Goal: Task Accomplishment & Management: Use online tool/utility

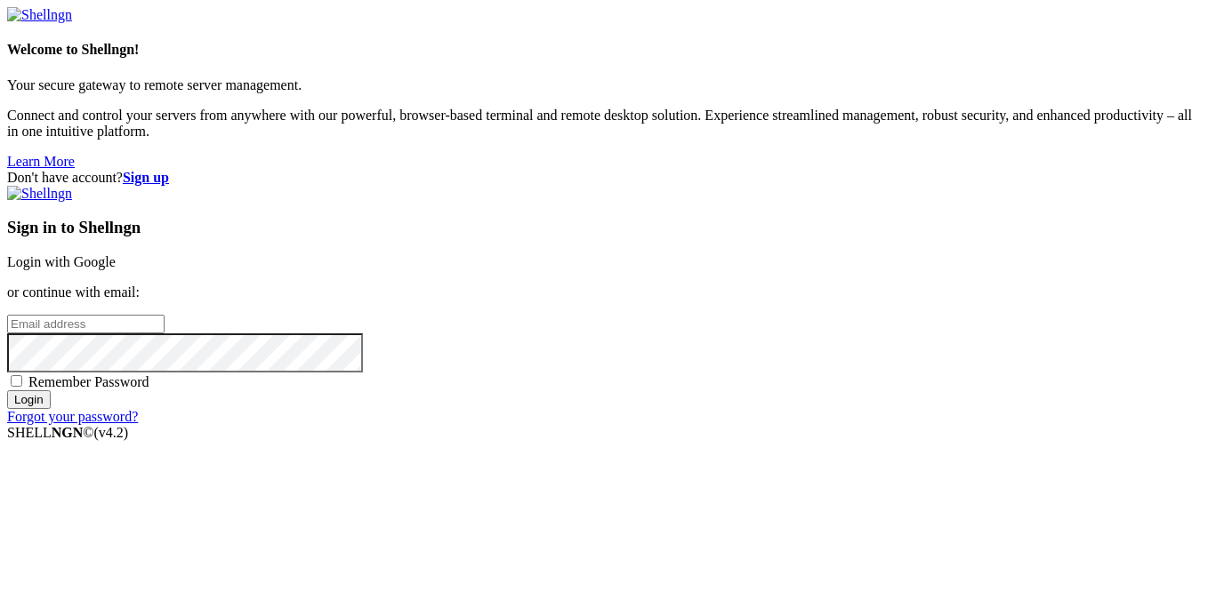
click at [165, 315] on input "email" at bounding box center [85, 324] width 157 height 19
type input "[EMAIL_ADDRESS][DOMAIN_NAME]"
click at [149, 381] on span "Remember Password" at bounding box center [88, 381] width 121 height 15
click at [22, 381] on input "Remember Password" at bounding box center [17, 381] width 12 height 12
checkbox input "true"
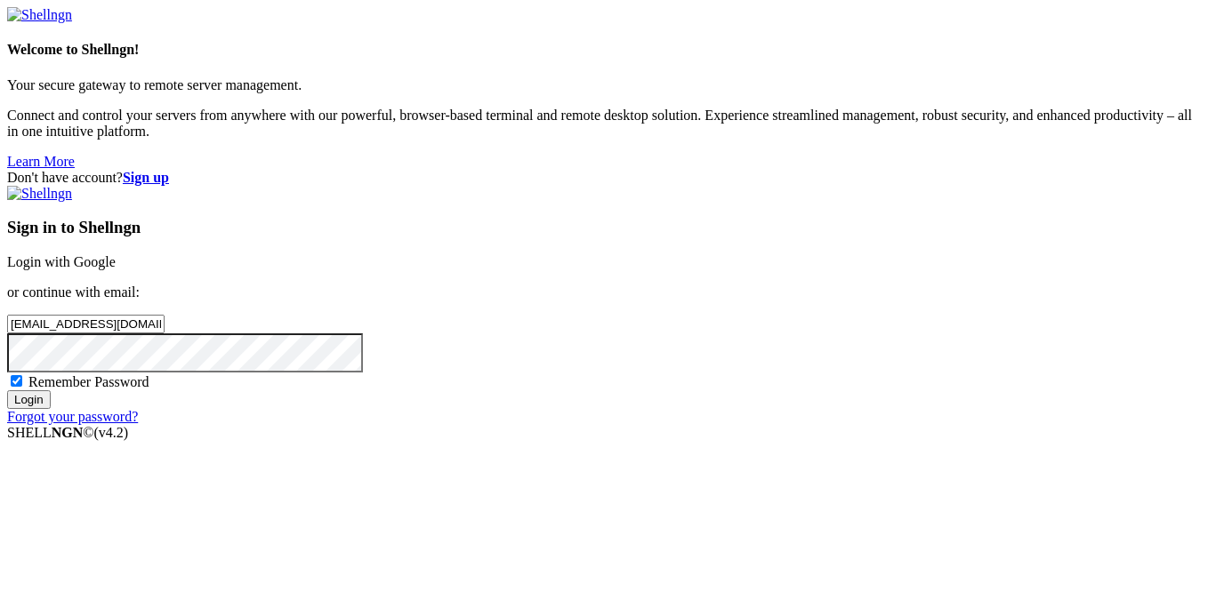
click at [51, 409] on input "Login" at bounding box center [29, 399] width 44 height 19
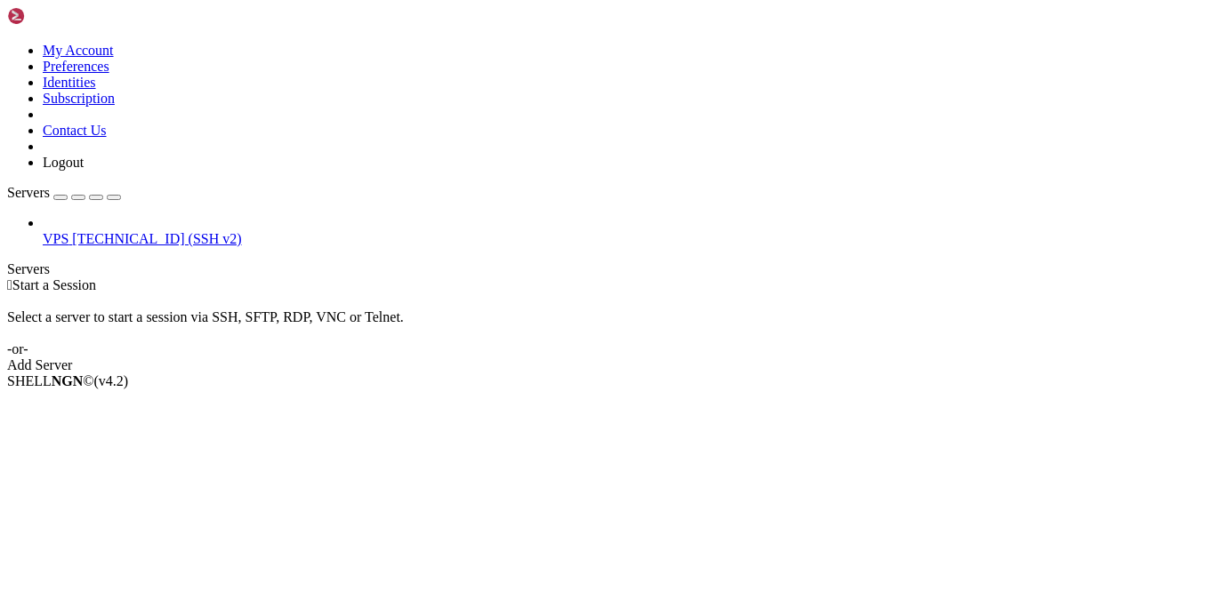
click at [68, 231] on span "VPS" at bounding box center [56, 238] width 26 height 15
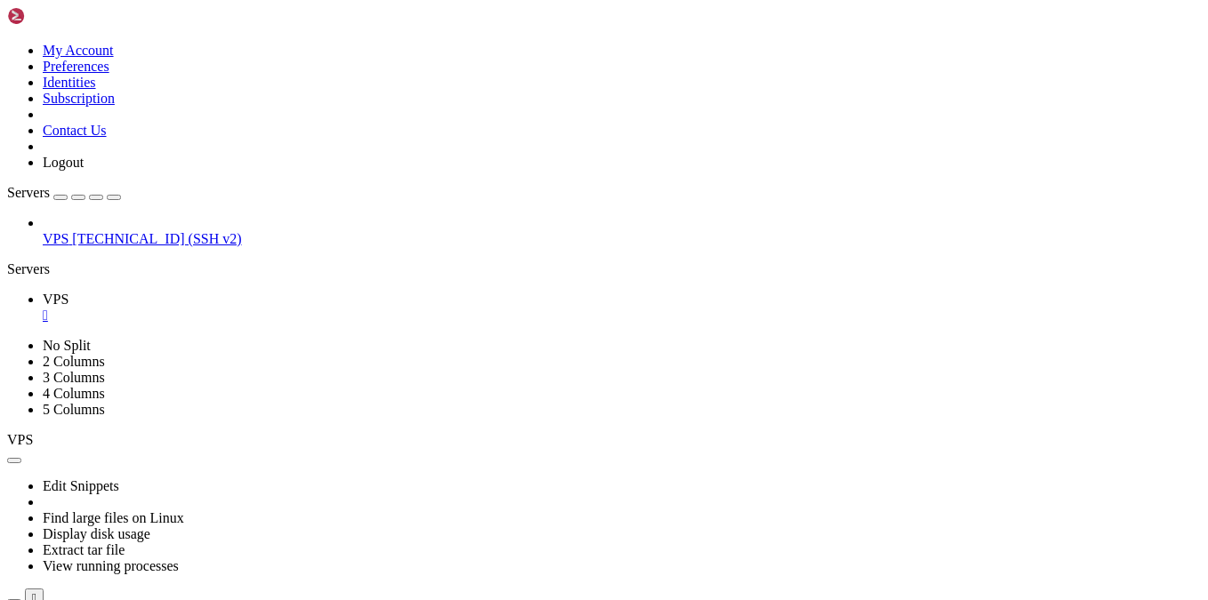
scroll to position [5331, 0]
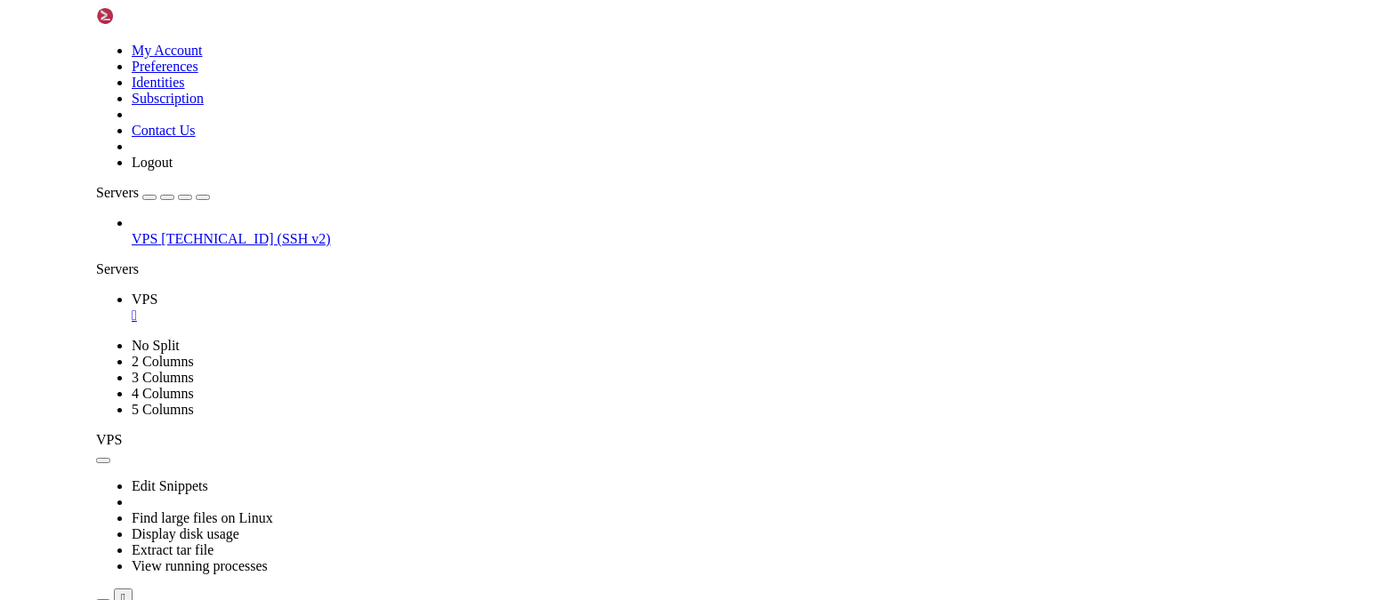
scroll to position [5811, 0]
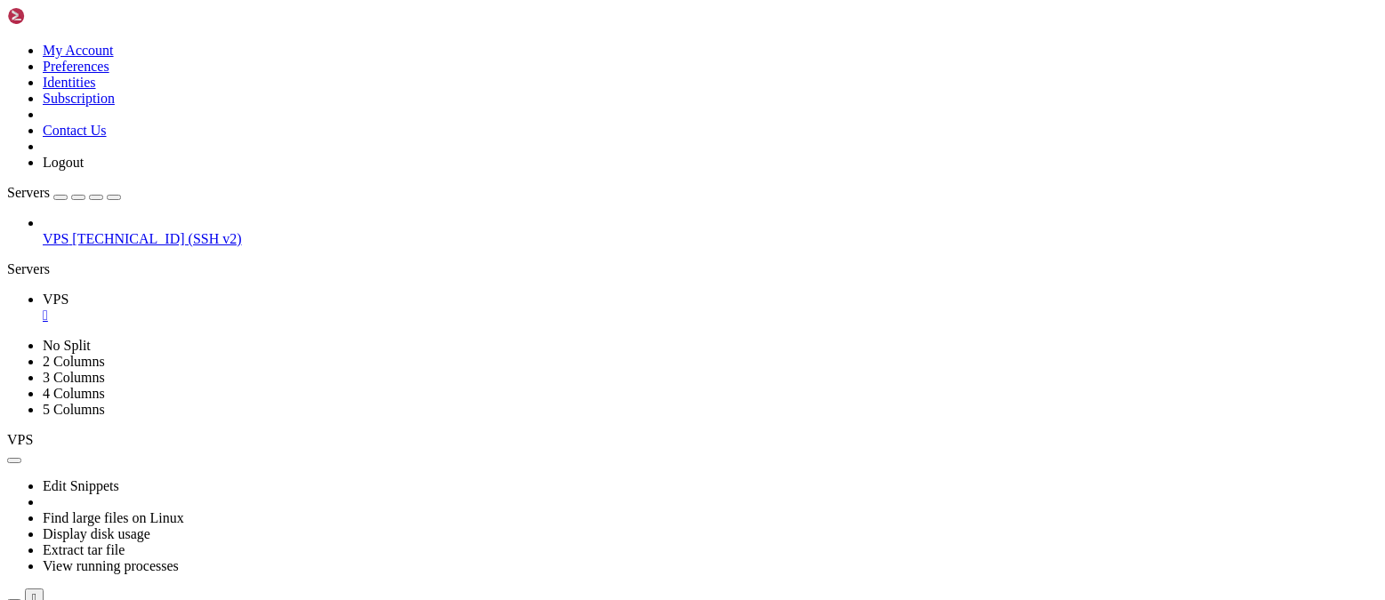
drag, startPoint x: 1055, startPoint y: 815, endPoint x: 818, endPoint y: 812, distance: 236.6
drag, startPoint x: 911, startPoint y: 1041, endPoint x: 823, endPoint y: 1037, distance: 88.1
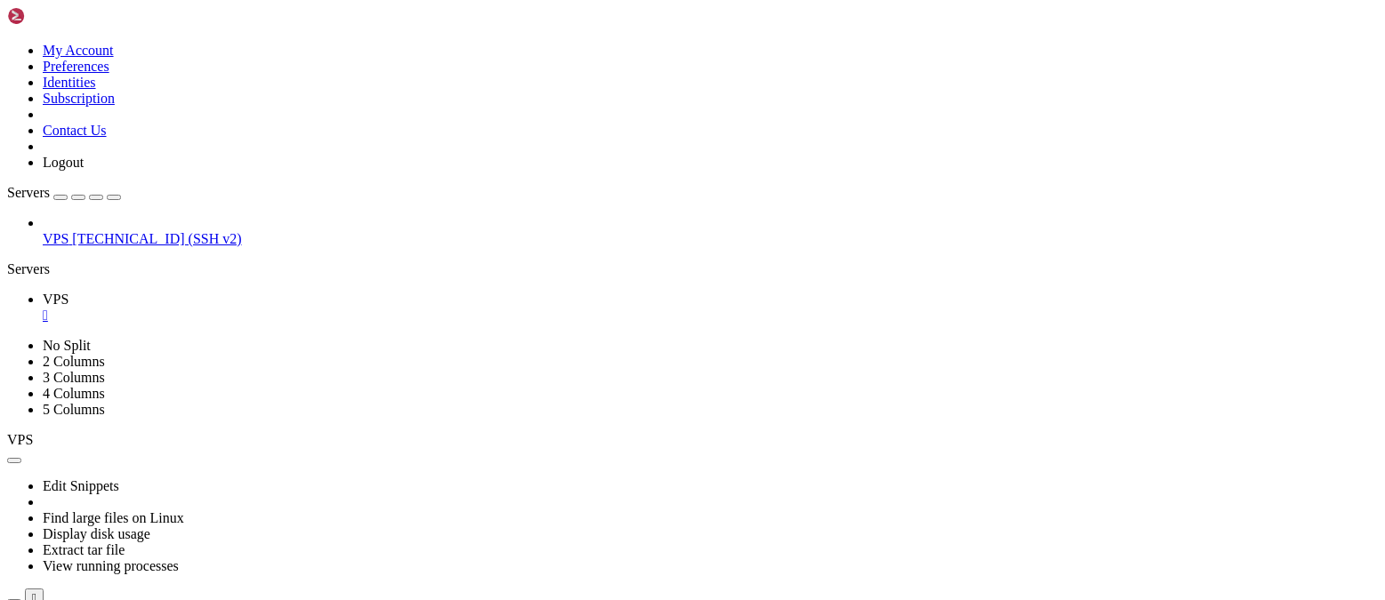
drag, startPoint x: 521, startPoint y: 1010, endPoint x: 382, endPoint y: 1009, distance: 139.6
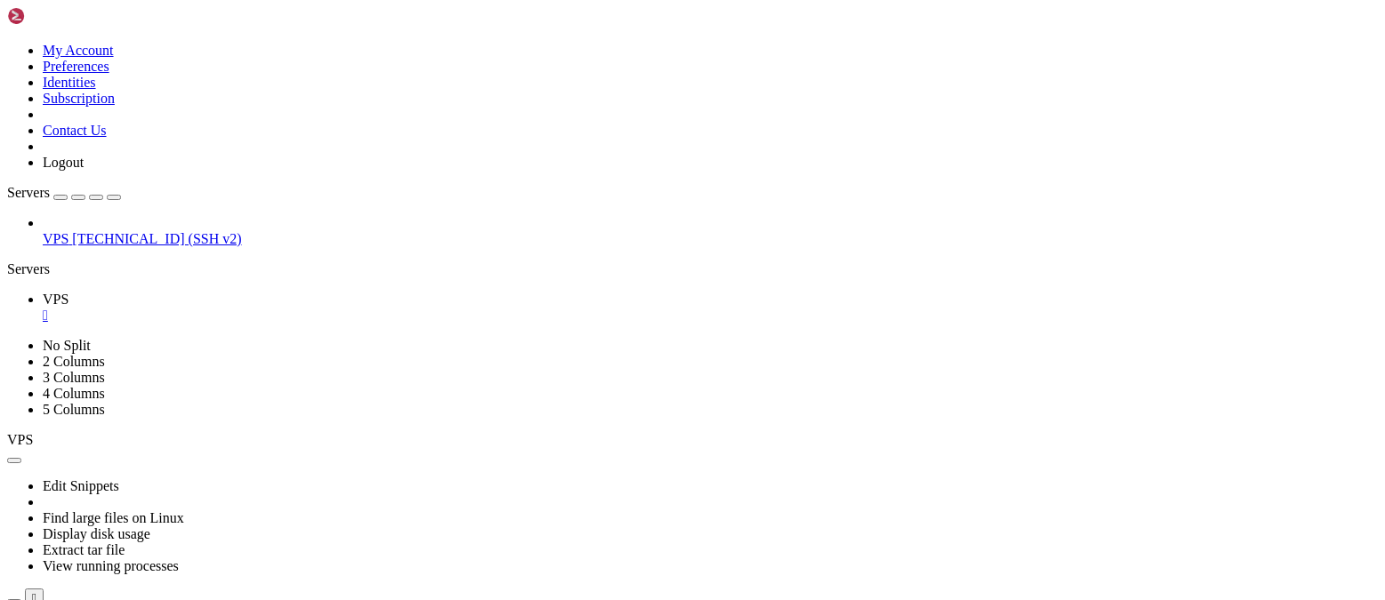
scroll to position [6996, 0]
click at [77, 231] on span "[TECHNICAL_ID] (SSH v2)" at bounding box center [156, 238] width 169 height 15
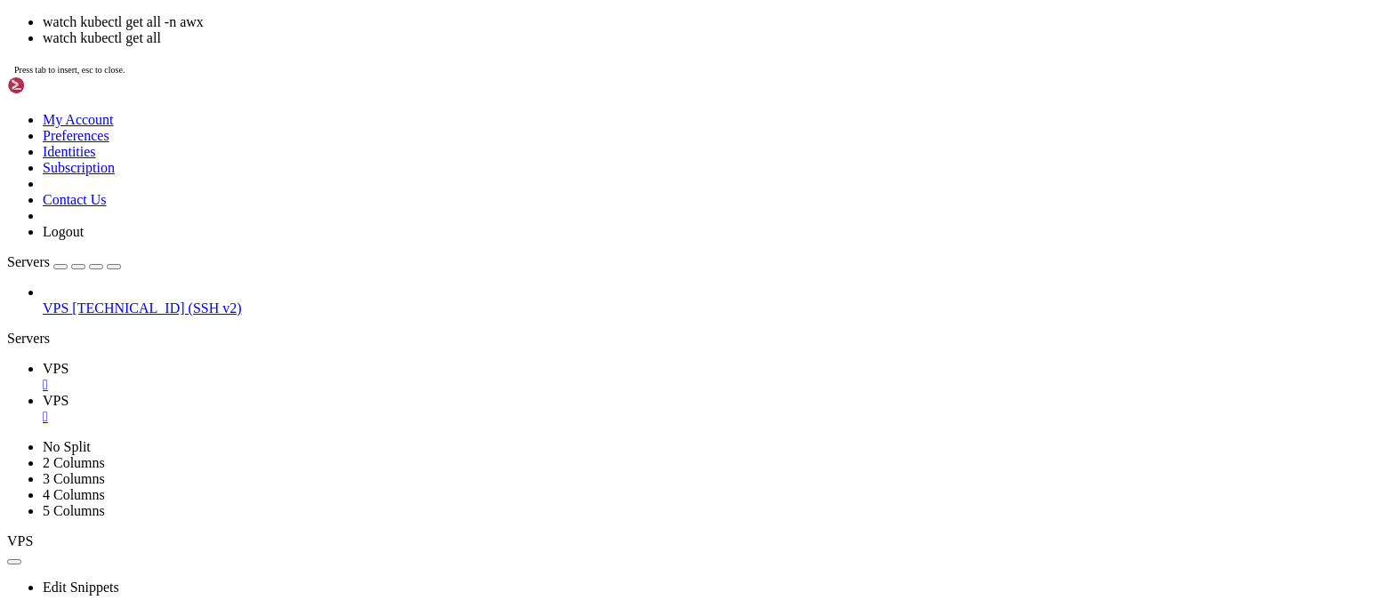
scroll to position [368, 0]
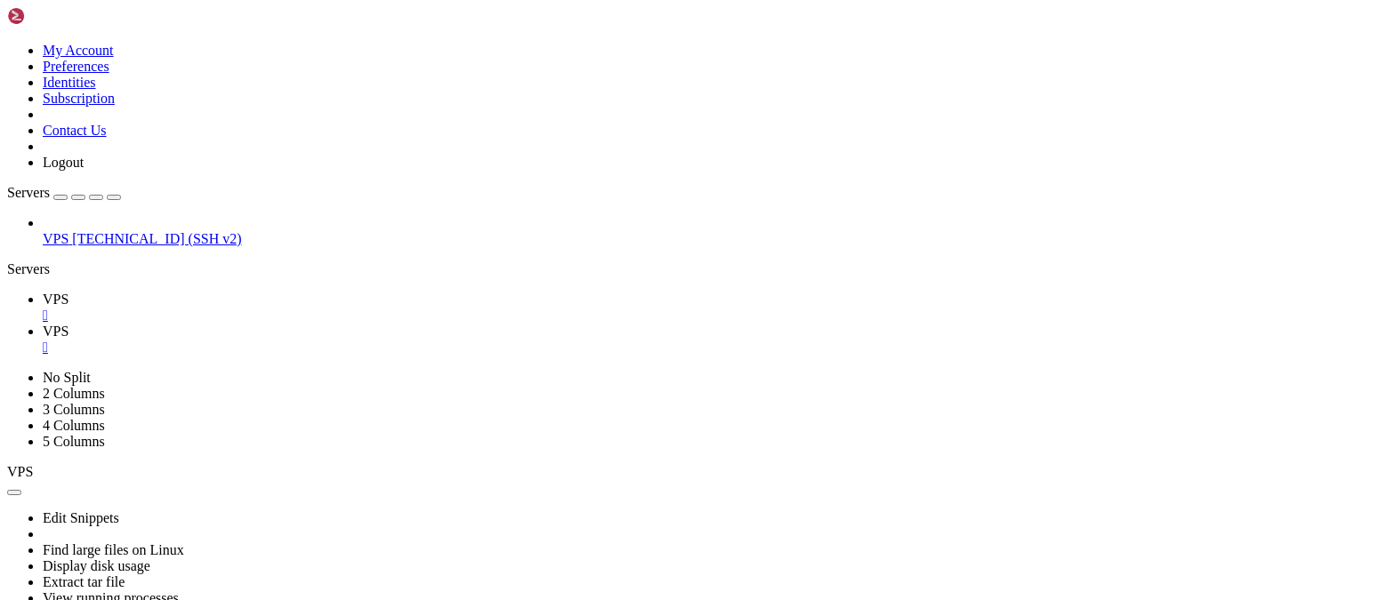
click at [43, 292] on icon at bounding box center [43, 299] width 0 height 15
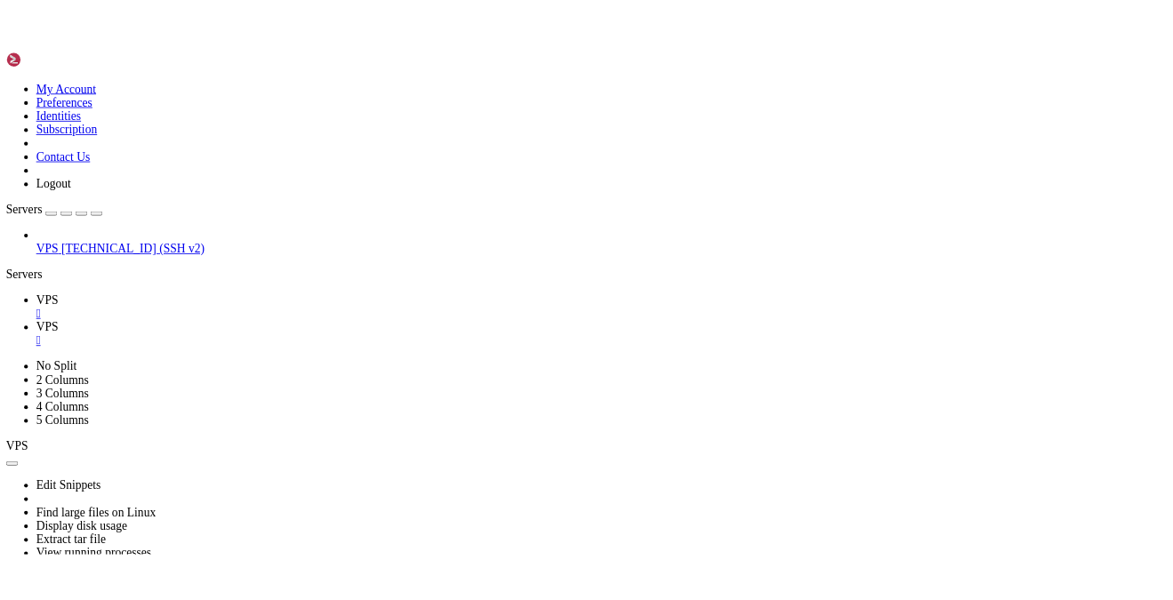
scroll to position [8885, 0]
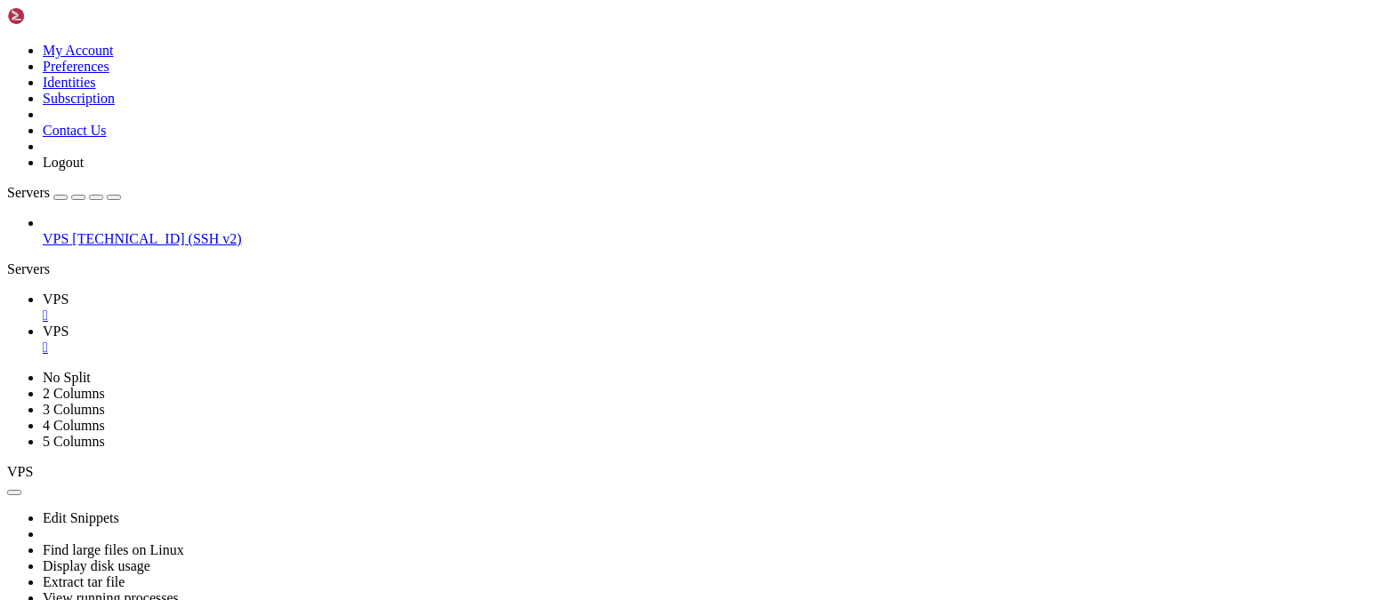
click at [68, 324] on span "VPS" at bounding box center [56, 331] width 26 height 15
drag, startPoint x: 741, startPoint y: 1017, endPoint x: 667, endPoint y: 1019, distance: 73.8
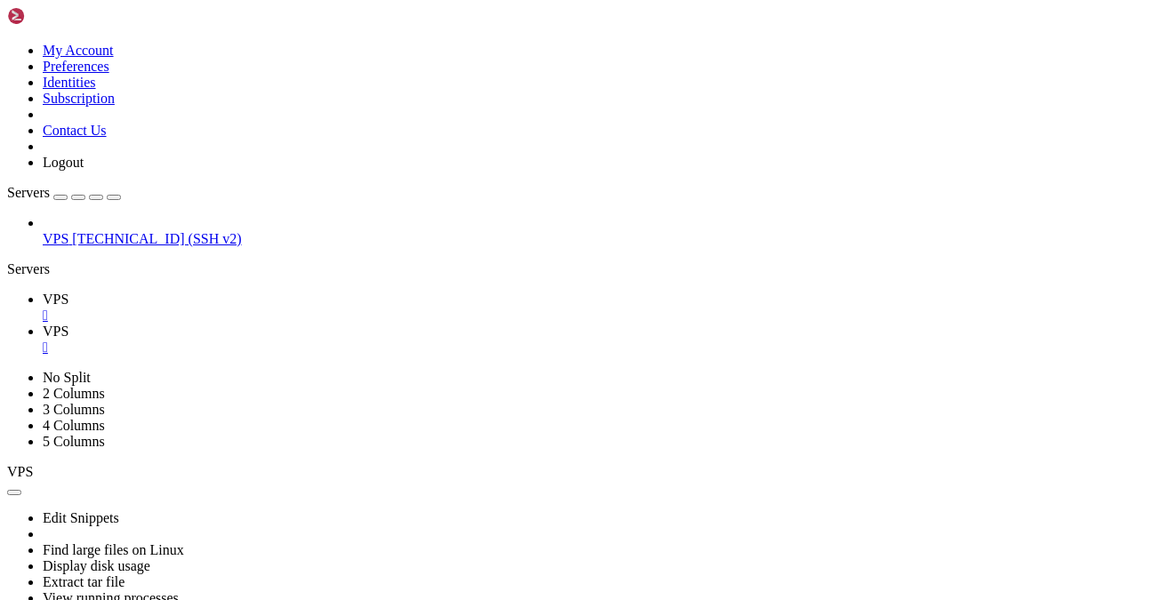
click at [43, 292] on icon at bounding box center [43, 299] width 0 height 15
click at [68, 324] on span "VPS" at bounding box center [56, 331] width 26 height 15
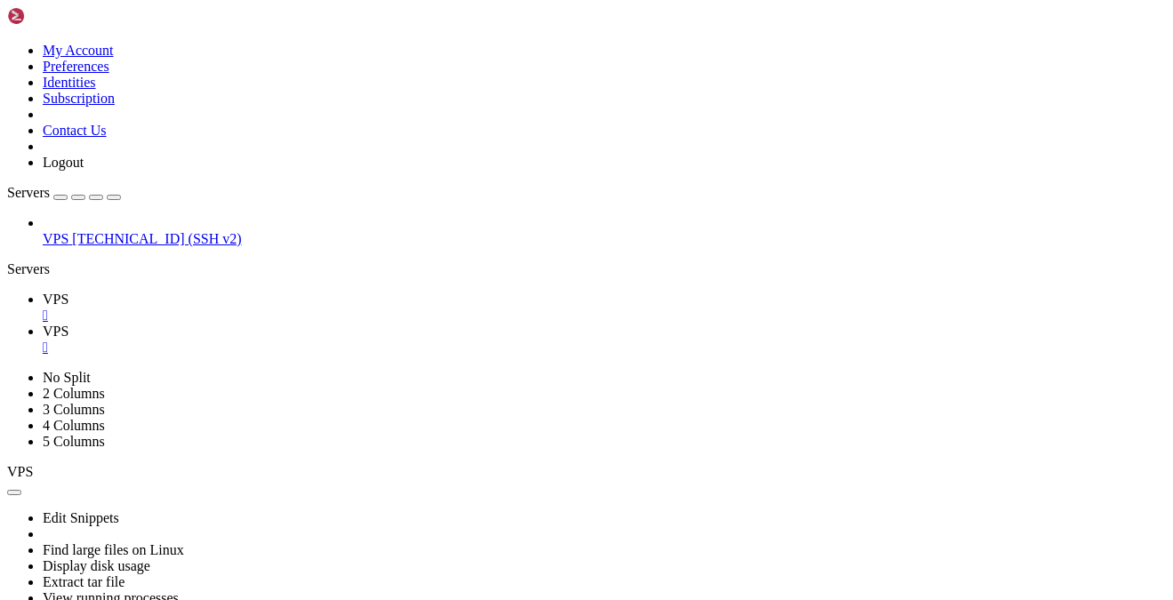
click at [68, 292] on span "VPS" at bounding box center [56, 299] width 26 height 15
click at [68, 324] on span "VPS" at bounding box center [56, 331] width 26 height 15
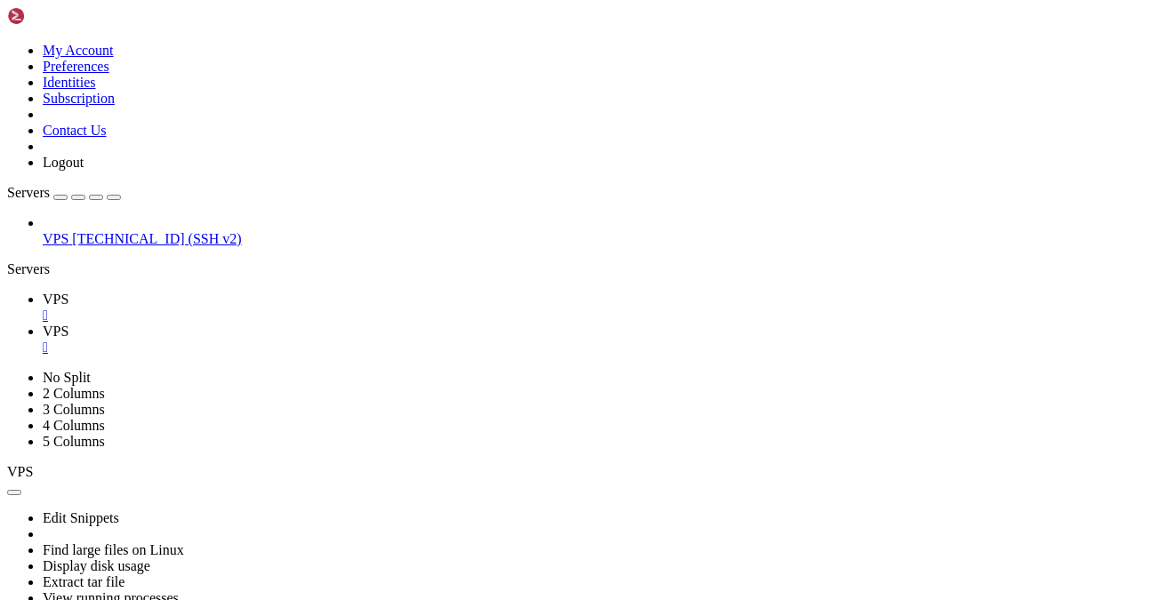
drag, startPoint x: 262, startPoint y: 12, endPoint x: 133, endPoint y: 147, distance: 186.8
click at [68, 292] on span "VPS" at bounding box center [56, 299] width 26 height 15
click at [43, 324] on icon at bounding box center [43, 331] width 0 height 15
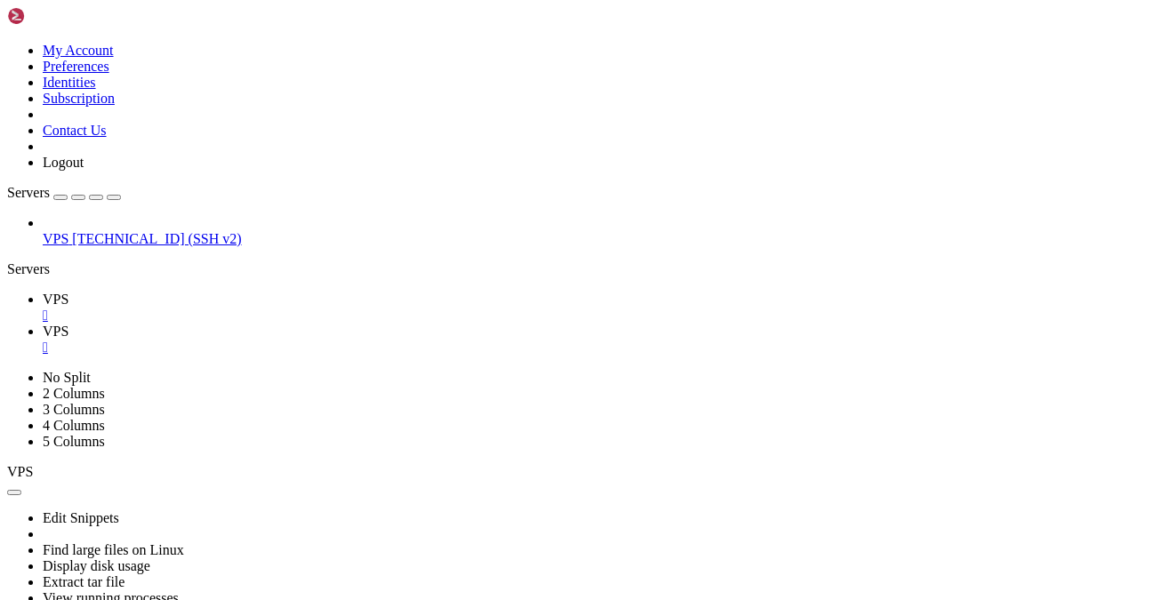
scroll to position [17, 4]
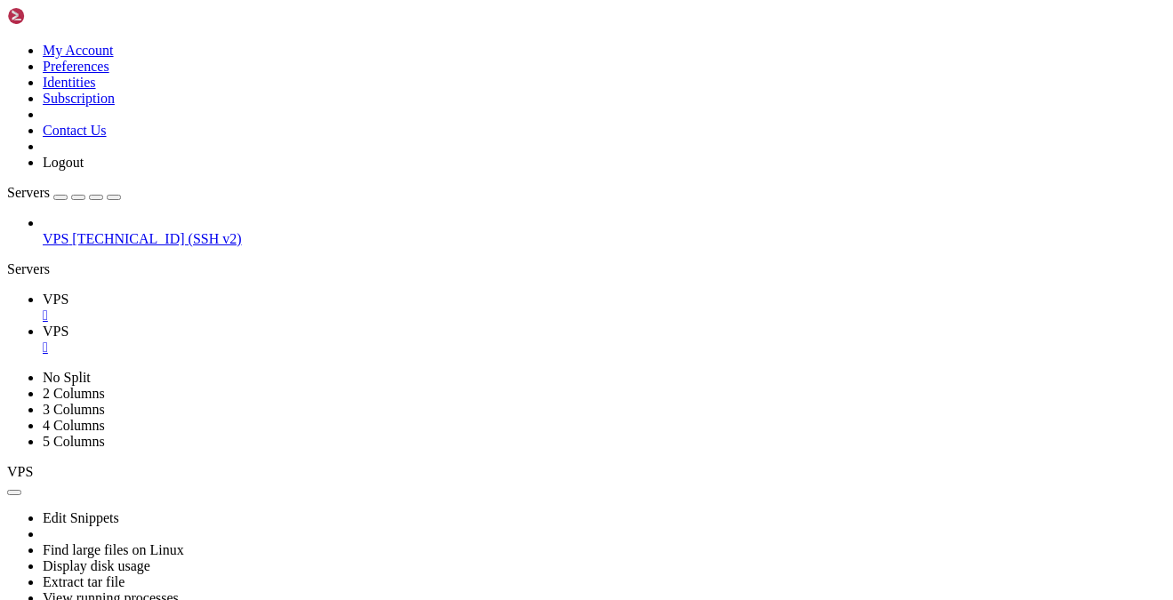
scroll to position [2529, 0]
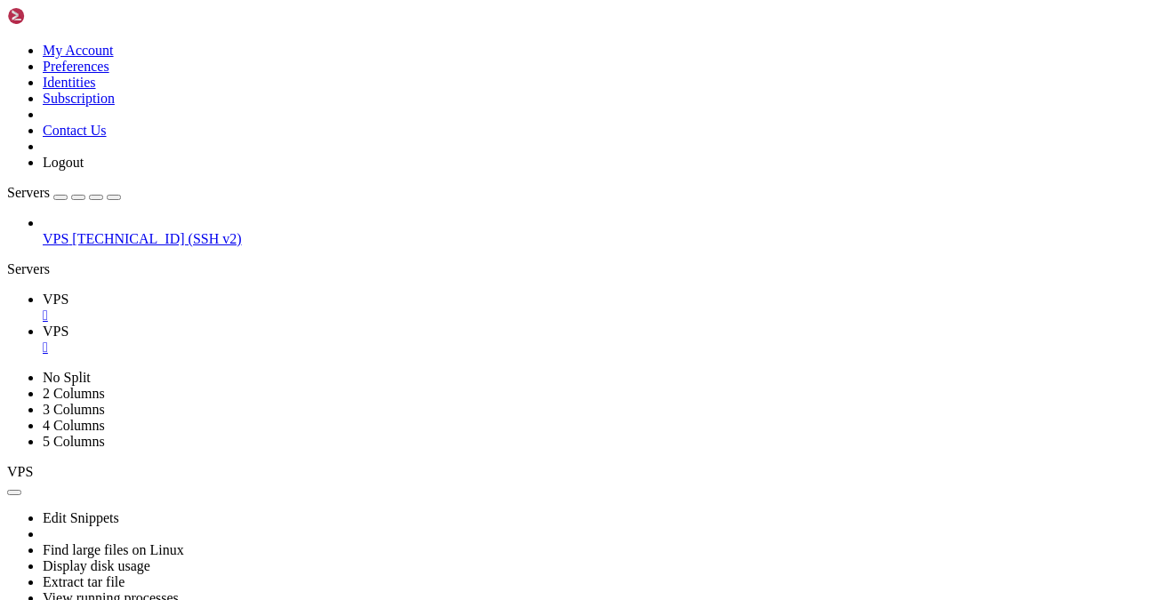
drag, startPoint x: 157, startPoint y: 1279, endPoint x: 11, endPoint y: 1277, distance: 145.9
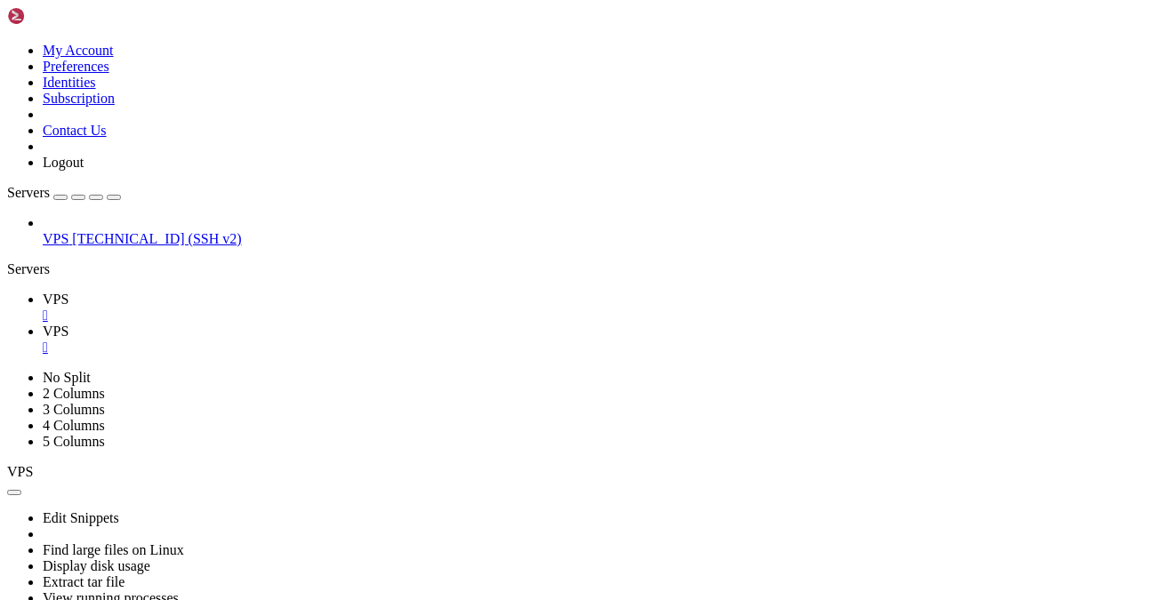
drag, startPoint x: 321, startPoint y: 1230, endPoint x: 213, endPoint y: 1228, distance: 107.6
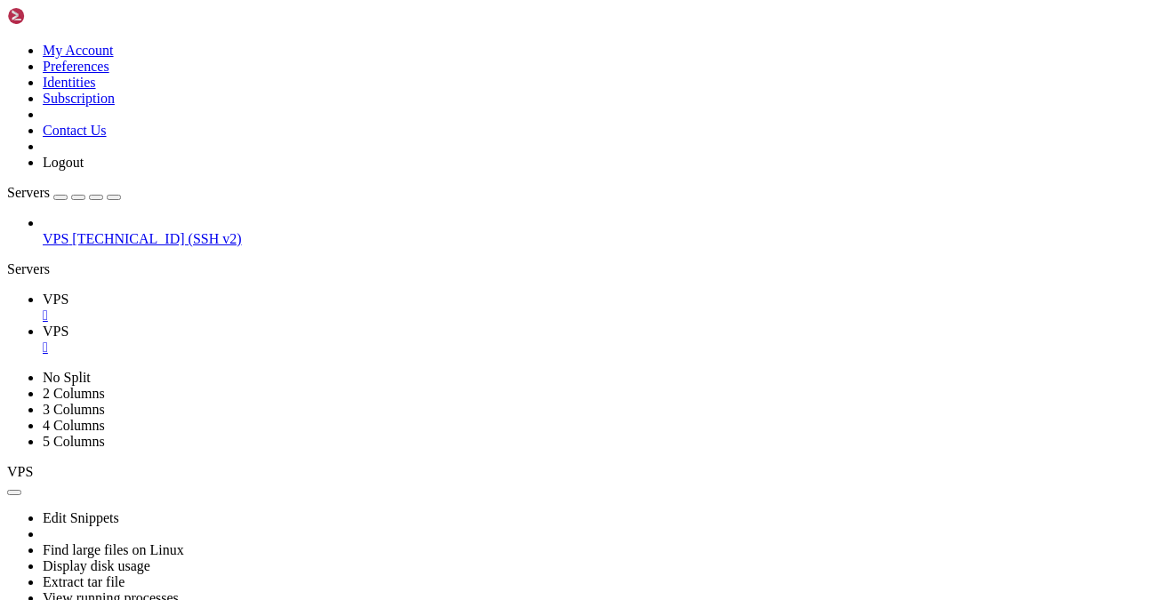
drag, startPoint x: 210, startPoint y: 1229, endPoint x: 318, endPoint y: 1226, distance: 107.7
copy x-row "0.244.1.5:8052"
drag, startPoint x: 210, startPoint y: 1213, endPoint x: 320, endPoint y: 1214, distance: 110.3
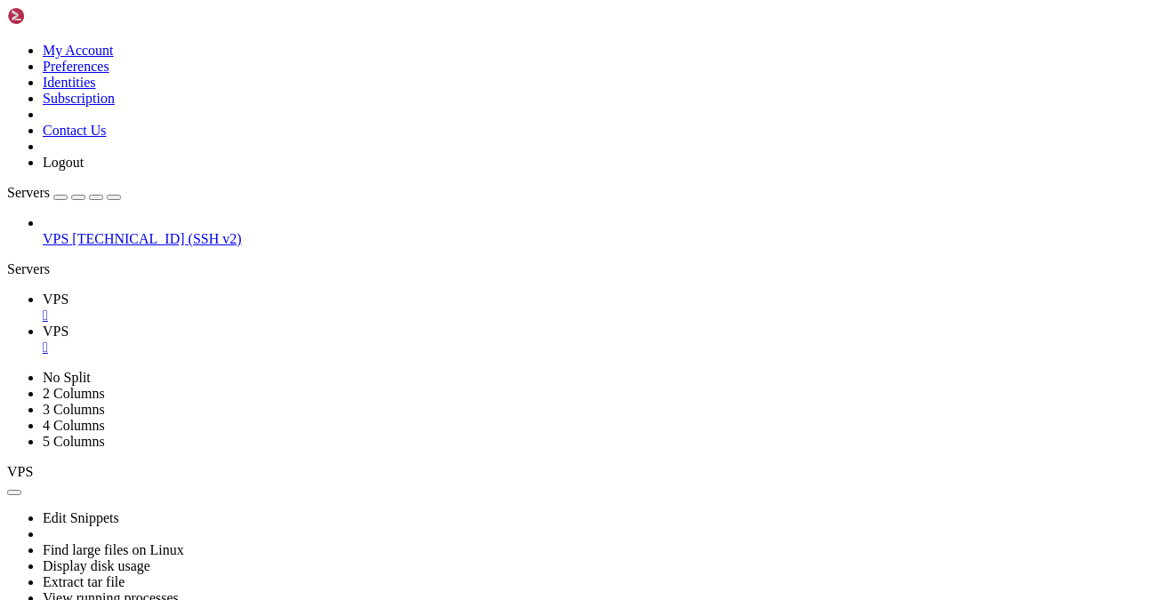
copy x-row "10.244.1.5:8052"
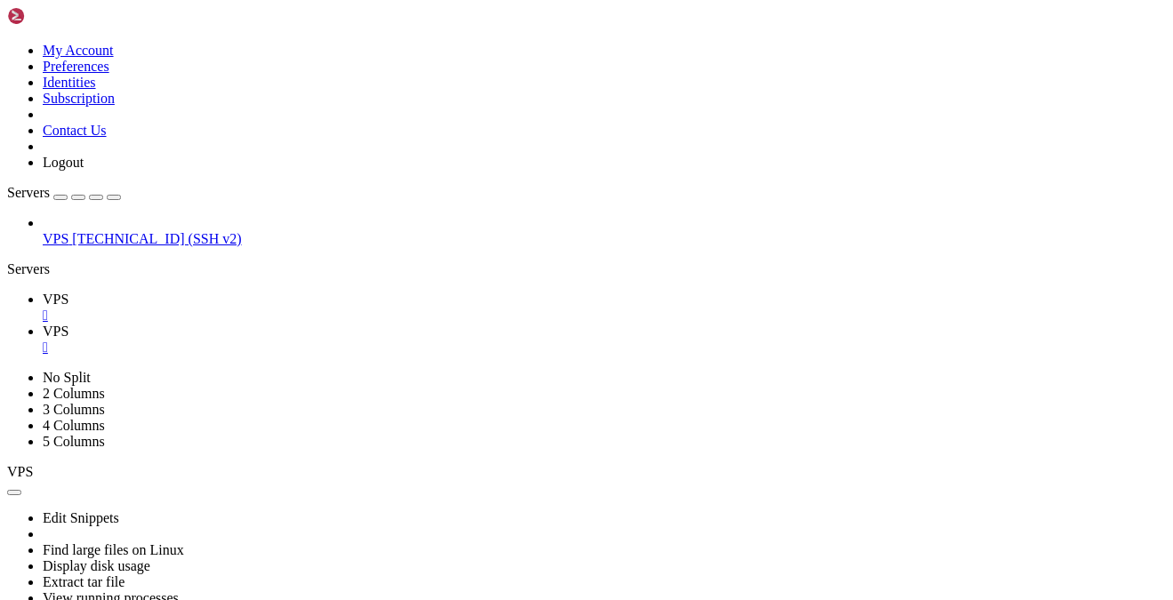
drag, startPoint x: 24, startPoint y: 903, endPoint x: 166, endPoint y: 973, distance: 158.7
drag, startPoint x: 12, startPoint y: 907, endPoint x: 106, endPoint y: 966, distance: 111.1
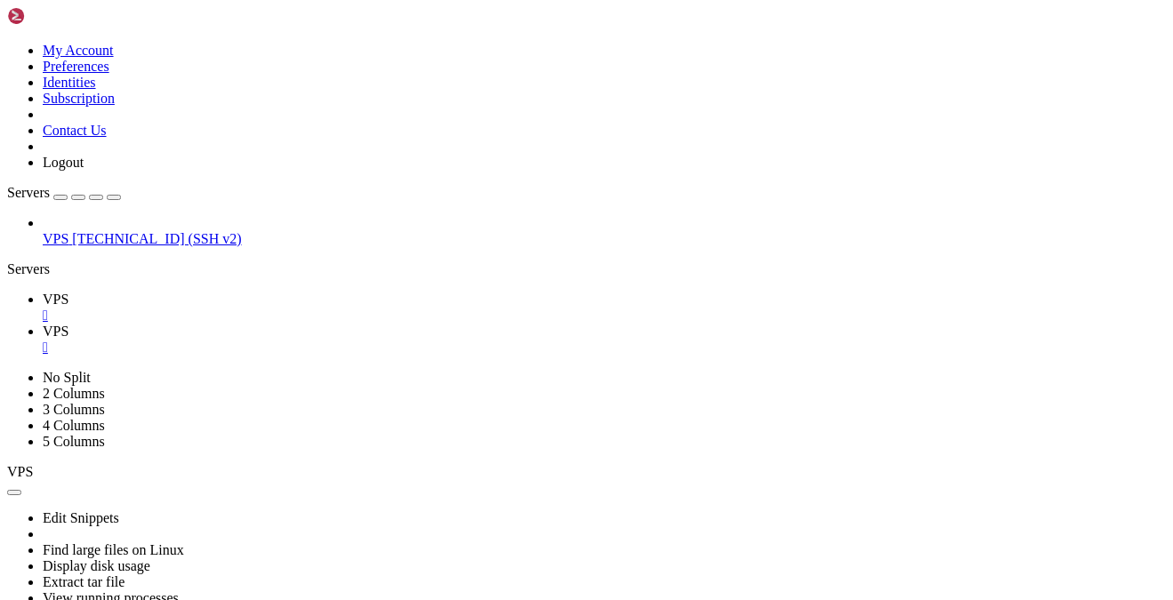
drag, startPoint x: 145, startPoint y: 974, endPoint x: 17, endPoint y: 909, distance: 143.6
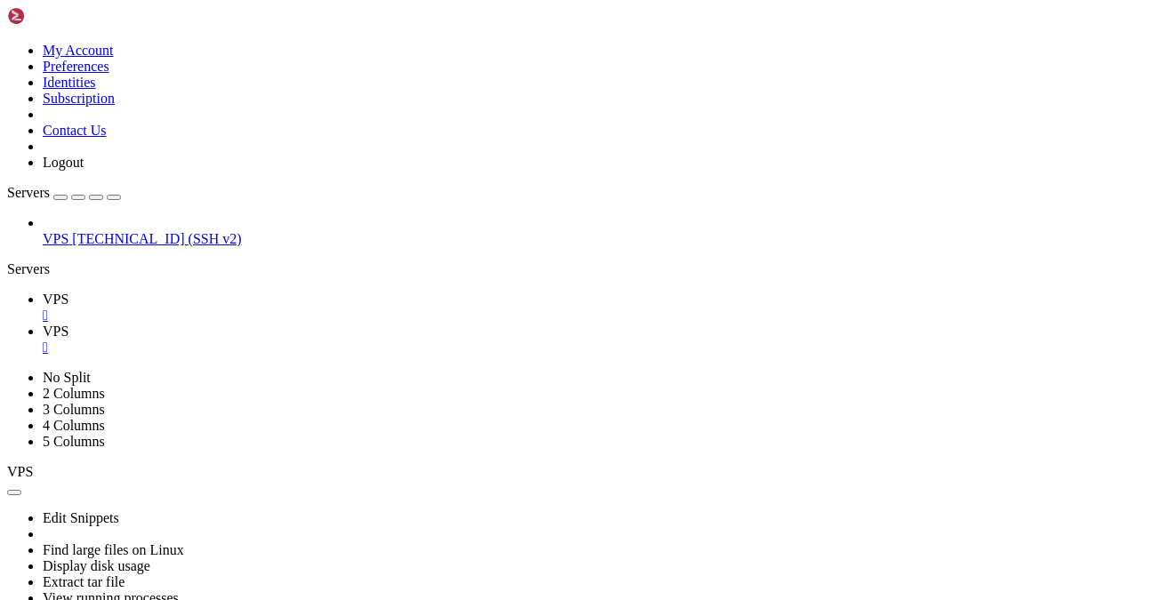
drag, startPoint x: 84, startPoint y: 1118, endPoint x: 920, endPoint y: 1119, distance: 836.0
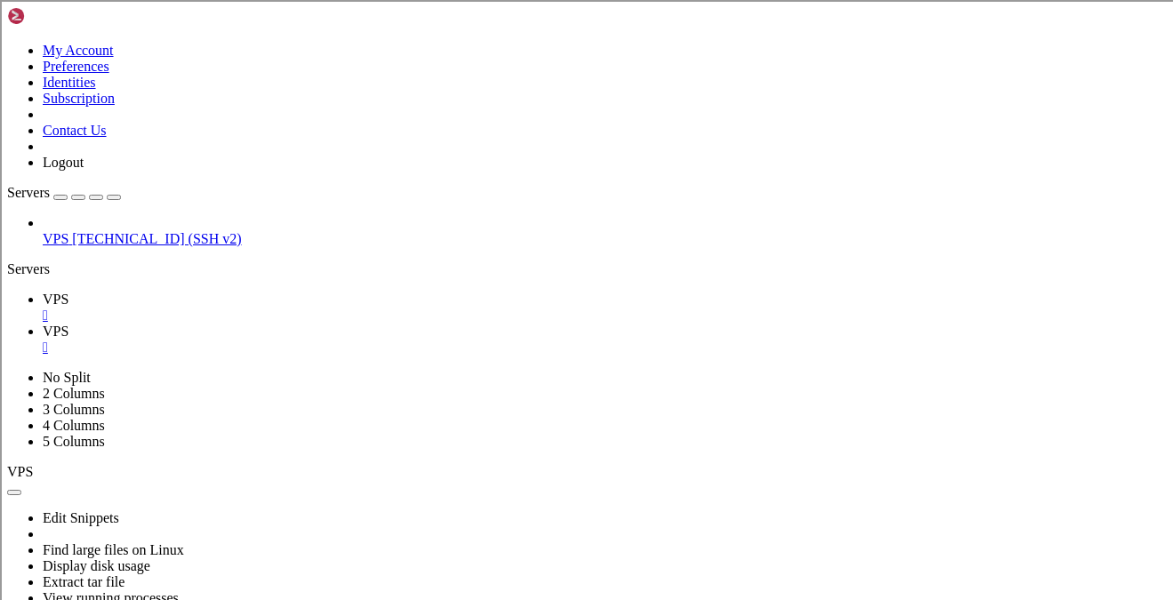
scroll to position [6067, 0]
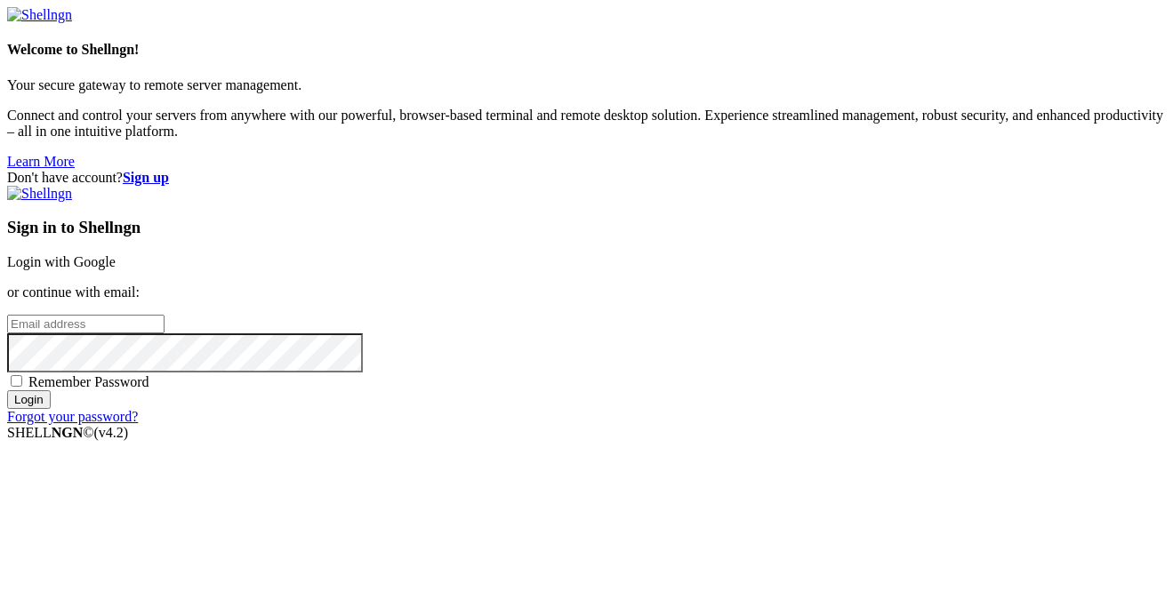
click at [149, 377] on span "Remember Password" at bounding box center [88, 381] width 121 height 15
click at [22, 377] on input "Remember Password" at bounding box center [17, 381] width 12 height 12
checkbox input "true"
click at [165, 315] on input "email" at bounding box center [85, 324] width 157 height 19
type input "fservage@gmail.com"
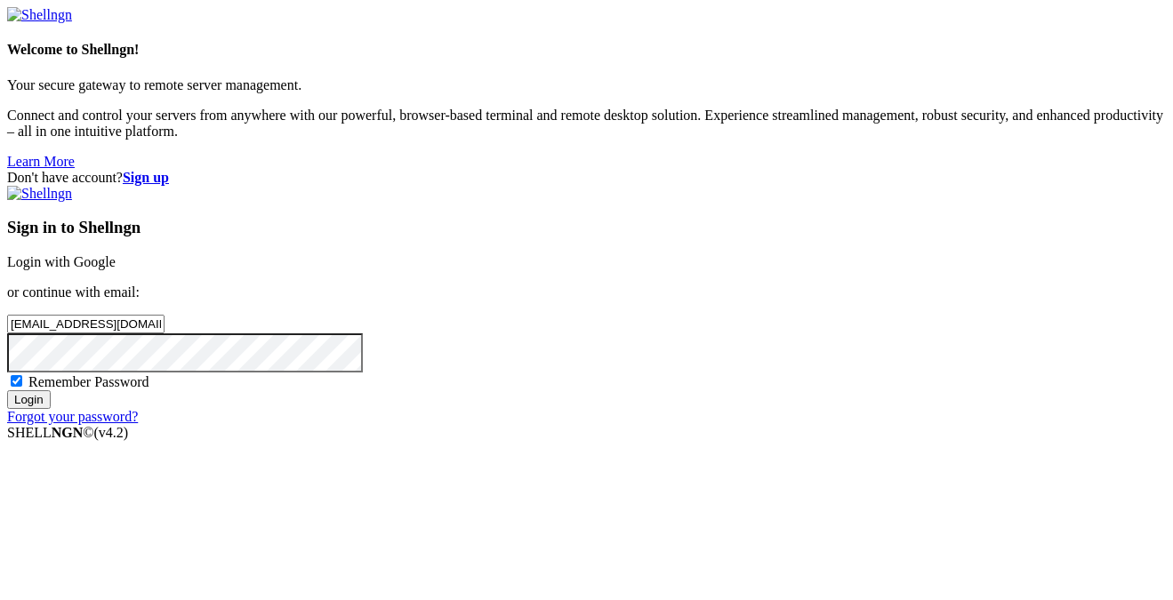
click at [7, 390] on input "Login" at bounding box center [29, 399] width 44 height 19
click at [579, 385] on div "Don't have account? Sign up Sign in to Shellngn Login with Google or continue w…" at bounding box center [586, 297] width 1159 height 255
click at [149, 386] on span "Remember Password" at bounding box center [88, 381] width 121 height 15
click at [22, 386] on input "Remember Password" at bounding box center [17, 381] width 12 height 12
checkbox input "true"
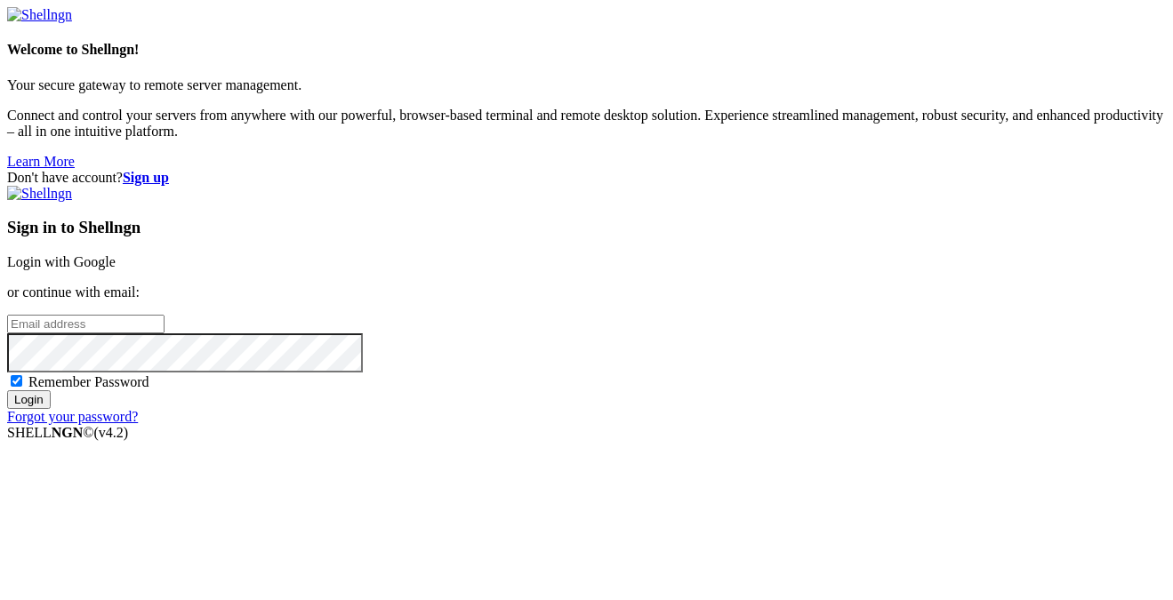
click at [165, 315] on input "email" at bounding box center [85, 324] width 157 height 19
type input "[EMAIL_ADDRESS][DOMAIN_NAME]"
click at [7, 390] on input "Login" at bounding box center [29, 399] width 44 height 19
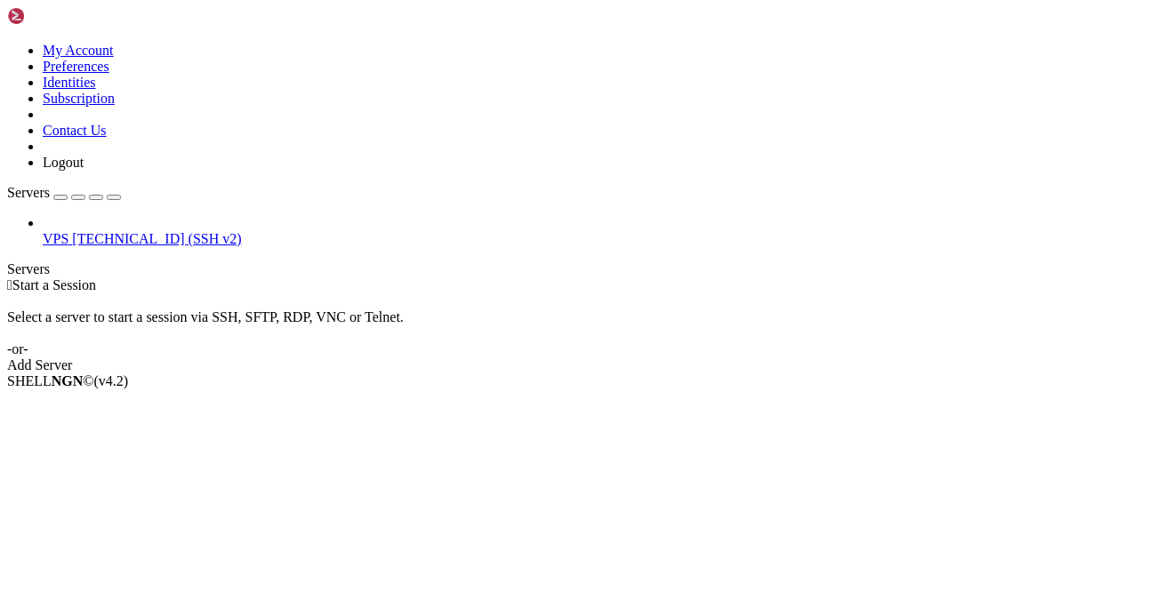
click at [85, 231] on span "[TECHNICAL_ID] (SSH v2)" at bounding box center [156, 238] width 169 height 15
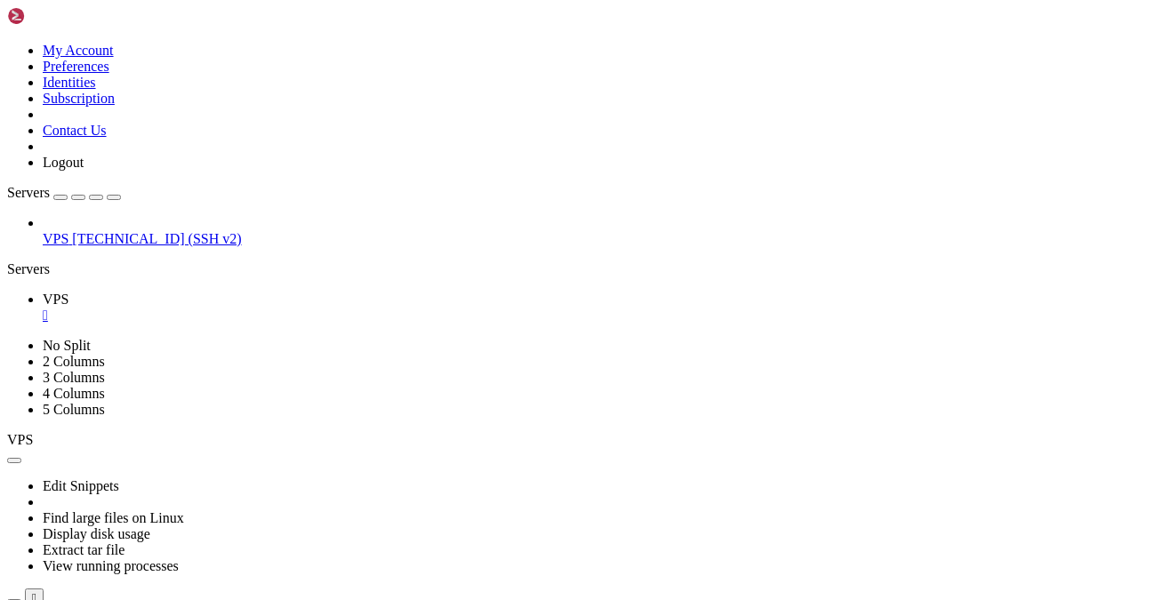
scroll to position [160, 0]
click at [14, 599] on div at bounding box center [10, 607] width 7 height 0
drag, startPoint x: 320, startPoint y: 1006, endPoint x: 210, endPoint y: 1003, distance: 110.3
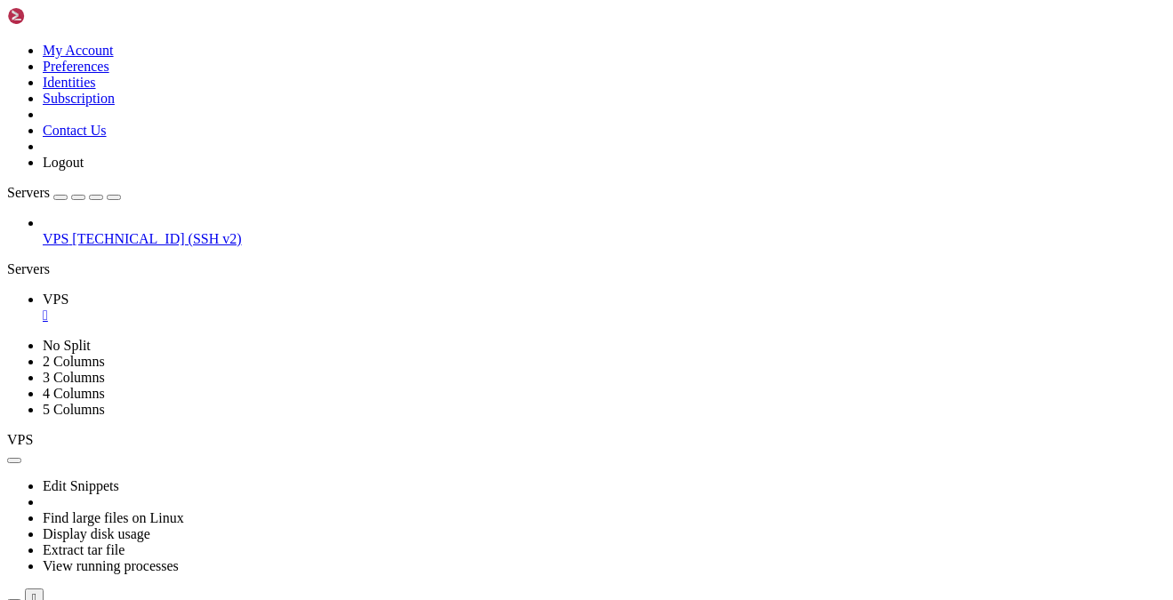
scroll to position [544, 0]
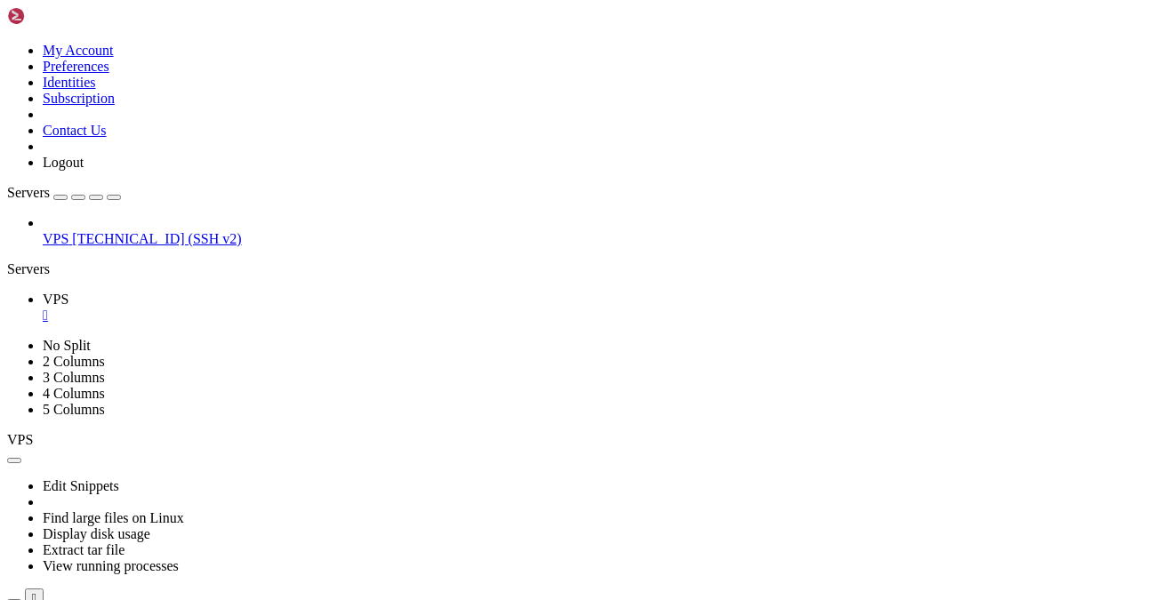
click at [14, 599] on div at bounding box center [10, 607] width 7 height 0
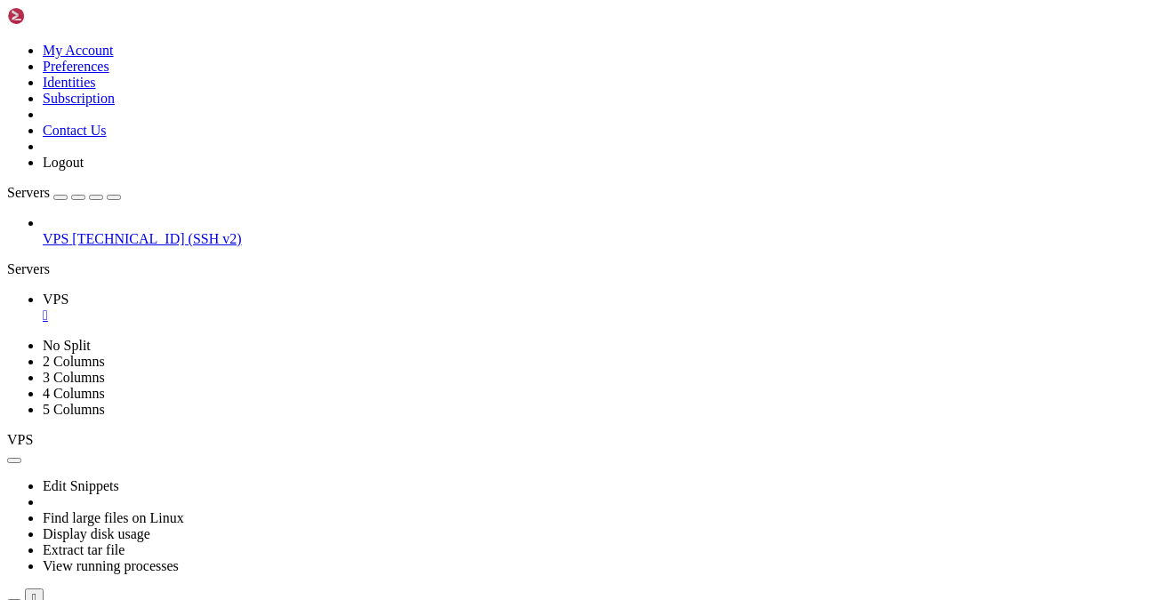
click at [72, 231] on span "[TECHNICAL_ID] (SSH v2)" at bounding box center [156, 238] width 169 height 15
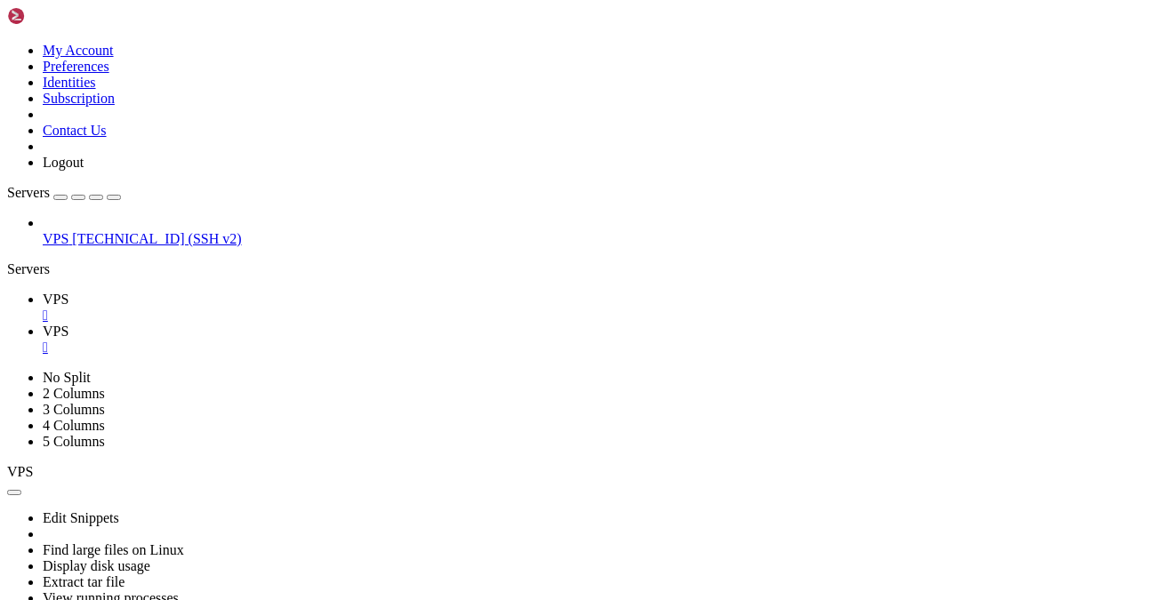
scroll to position [0, 0]
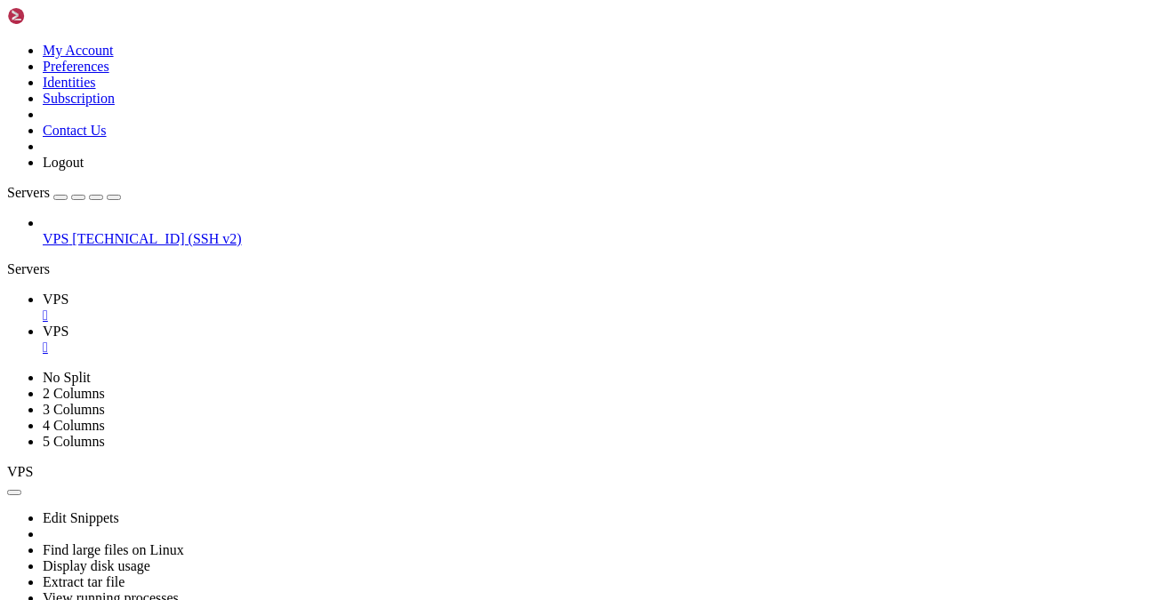
click at [253, 292] on link "VPS " at bounding box center [604, 308] width 1123 height 32
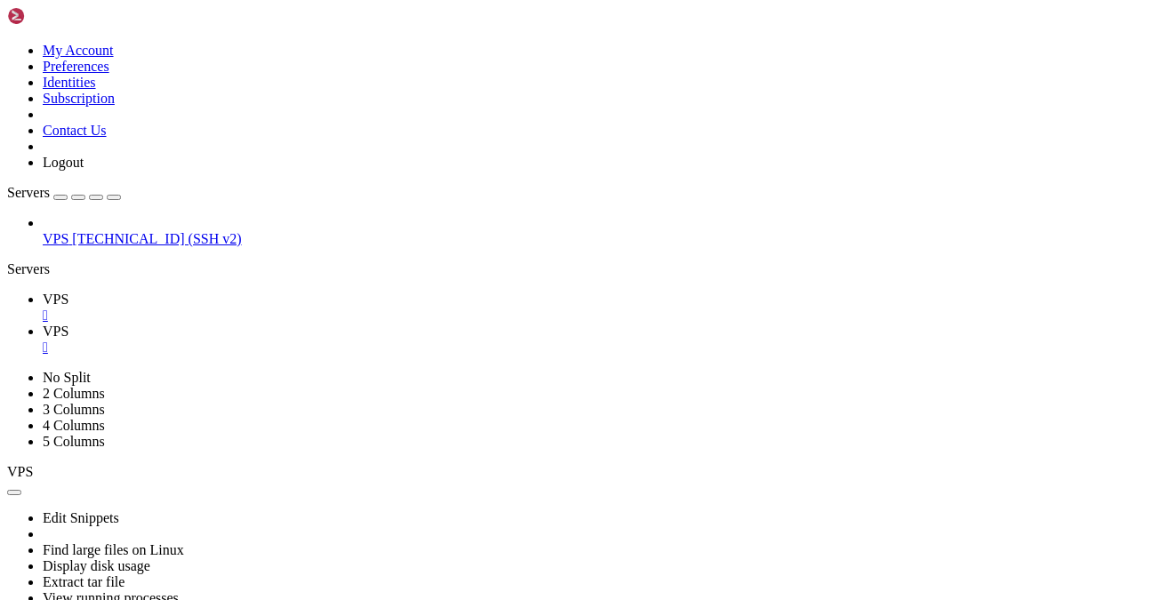
drag, startPoint x: 253, startPoint y: 1119, endPoint x: 17, endPoint y: 1121, distance: 236.6
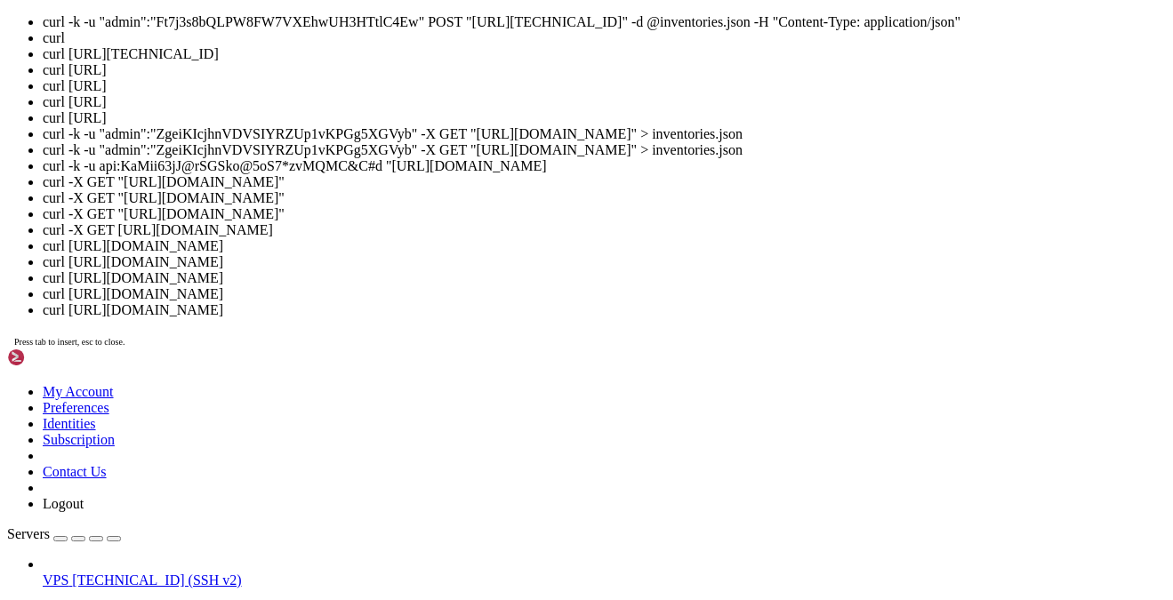
scroll to position [374, 0]
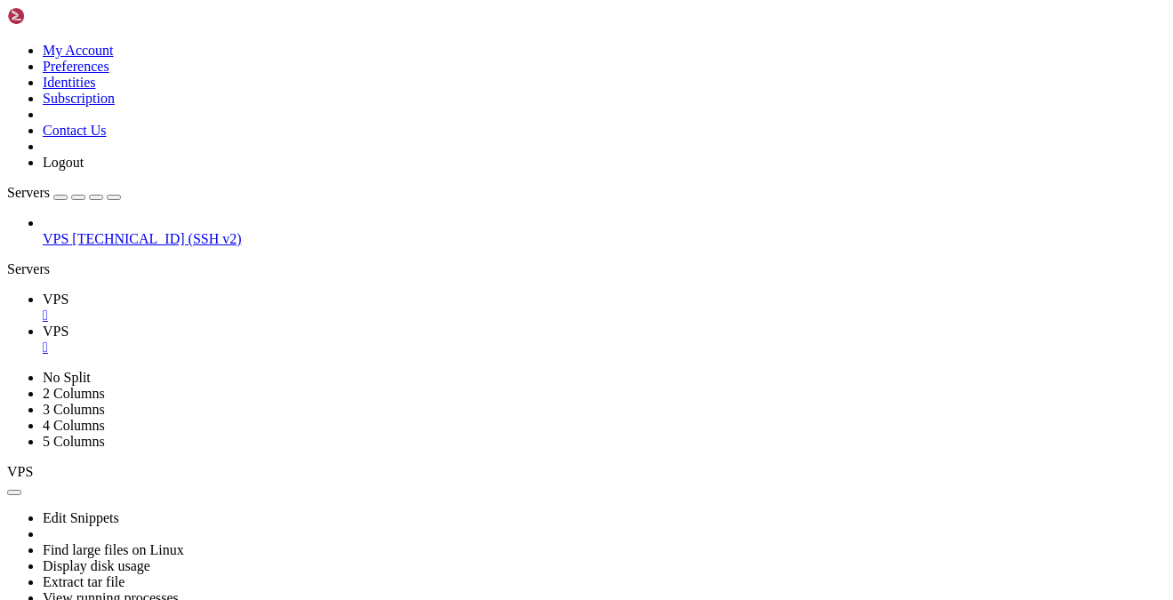
scroll to position [7108, 0]
drag, startPoint x: 65, startPoint y: 1118, endPoint x: 245, endPoint y: 1127, distance: 179.9
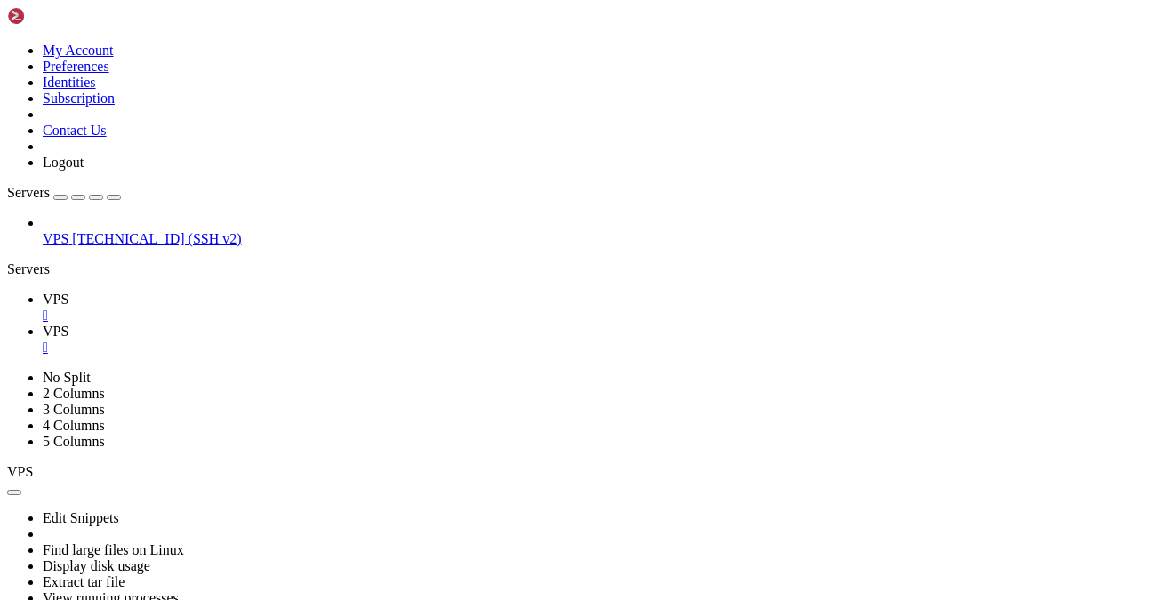
click at [68, 292] on span "VPS" at bounding box center [56, 299] width 26 height 15
drag, startPoint x: 705, startPoint y: 1021, endPoint x: 944, endPoint y: 1020, distance: 238.4
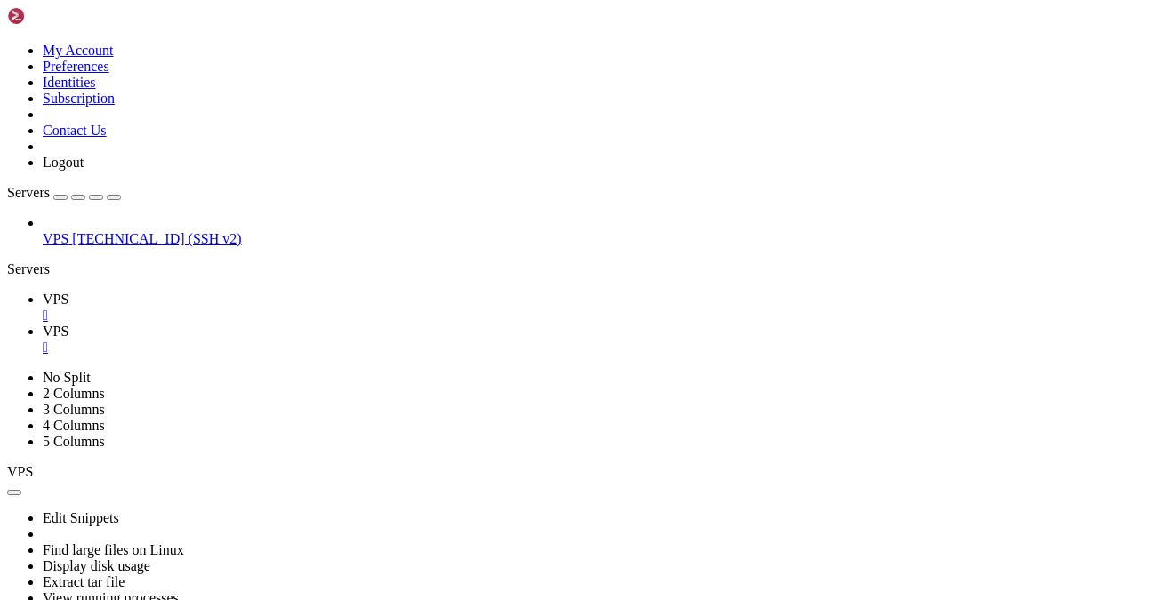
drag, startPoint x: 430, startPoint y: 832, endPoint x: 422, endPoint y: 817, distance: 16.3
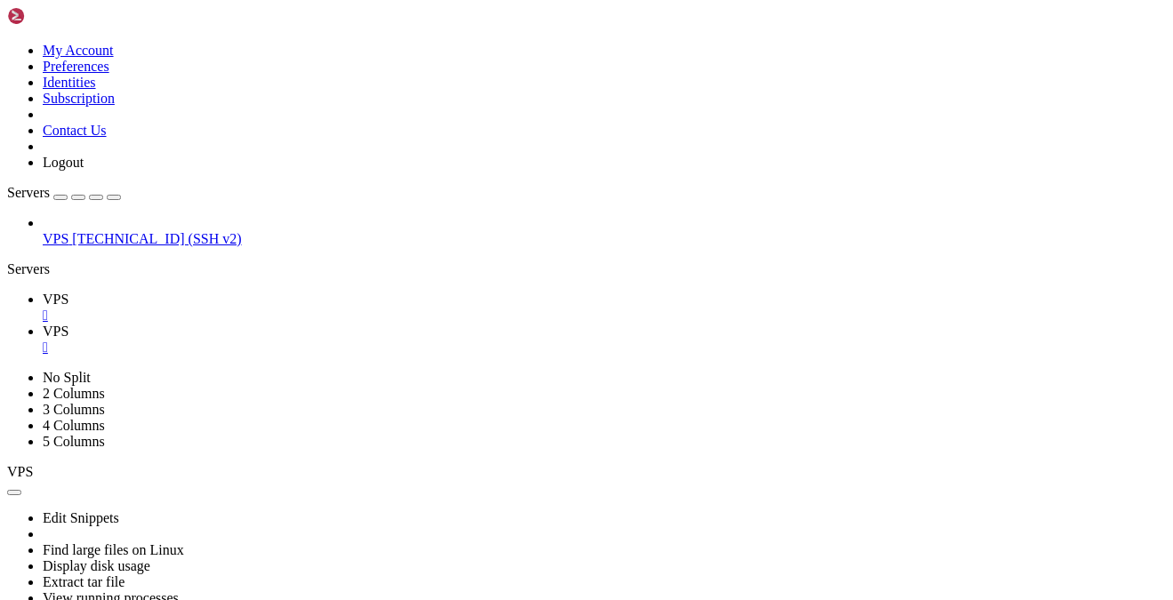
drag, startPoint x: 695, startPoint y: 1105, endPoint x: 50, endPoint y: 667, distance: 779.2
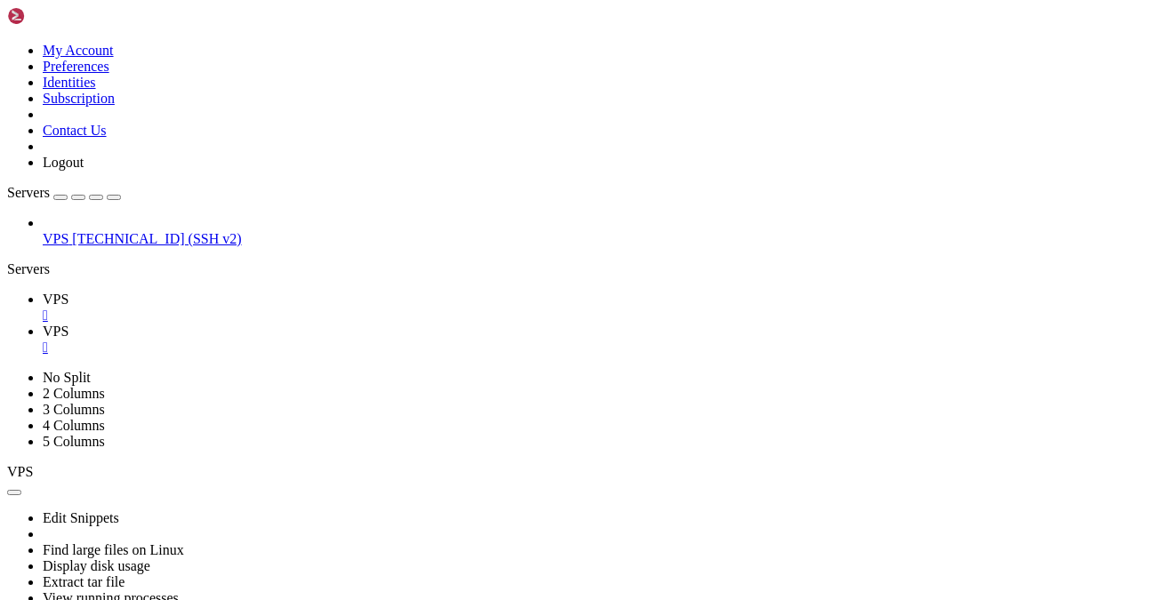
scroll to position [2353, 0]
drag, startPoint x: 699, startPoint y: 1101, endPoint x: 34, endPoint y: 916, distance: 690.5
copy div "s":"successful","failed":false,"job_template_id":27,"job_template_name":"Clean …"
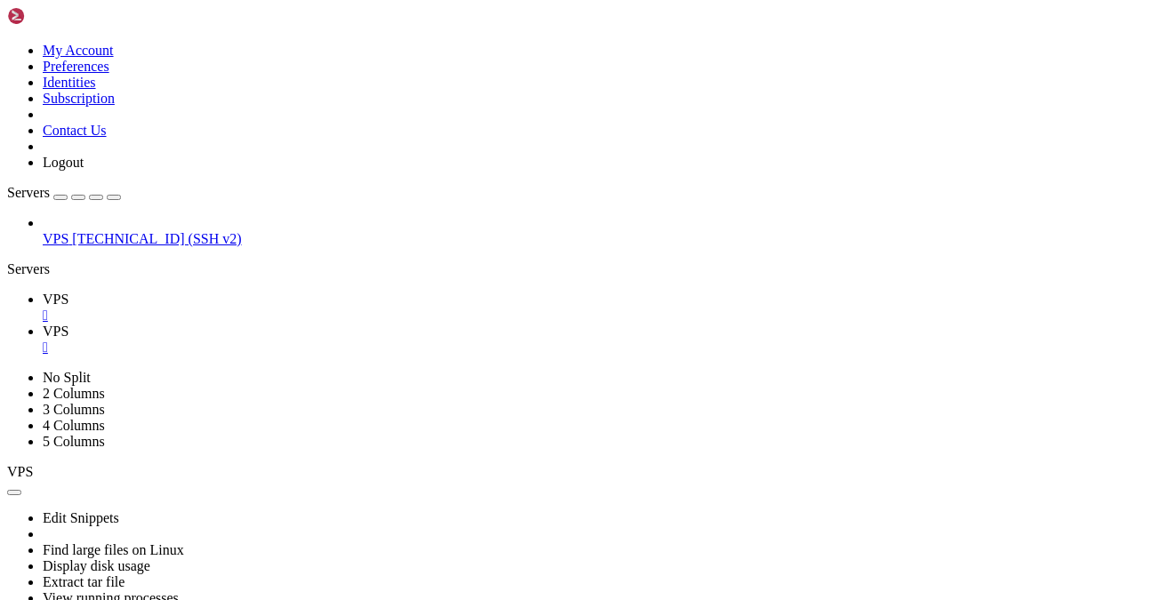
scroll to position [2689, 0]
drag, startPoint x: 687, startPoint y: 1101, endPoint x: 643, endPoint y: 799, distance: 305.6
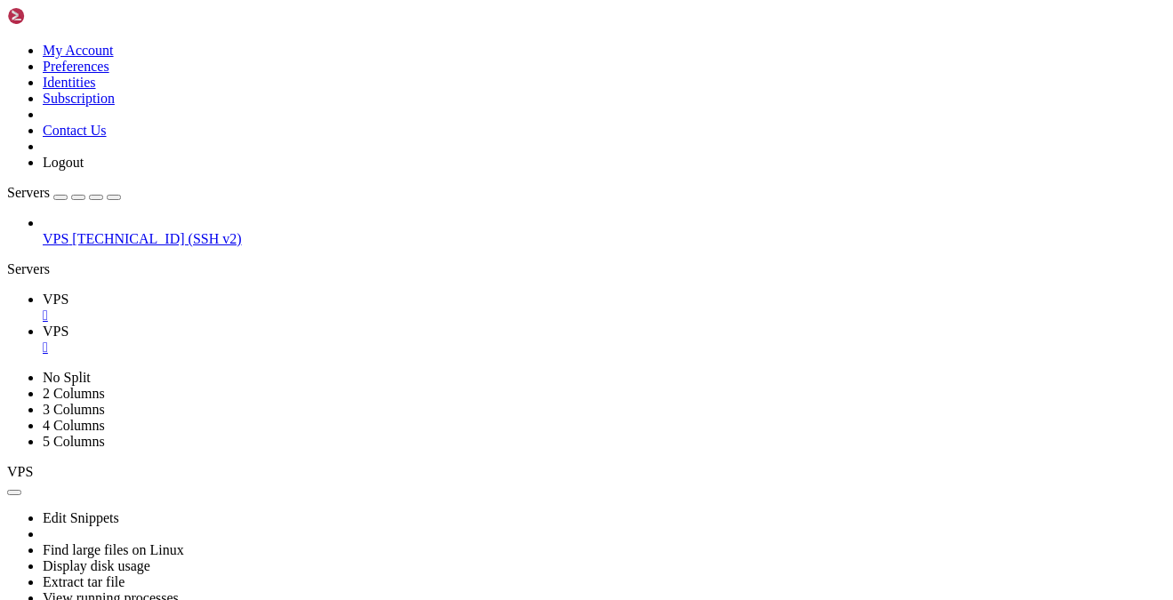
scroll to position [2753, 0]
click at [339, 324] on link "VPS " at bounding box center [604, 340] width 1123 height 32
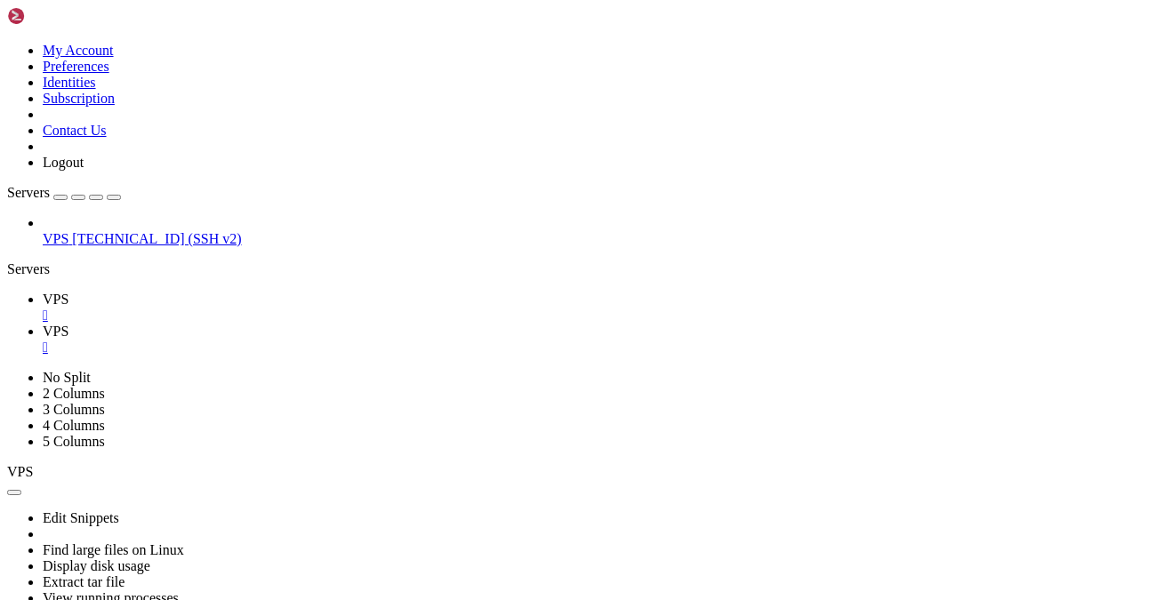
scroll to position [23869, 0]
click at [254, 292] on link "VPS " at bounding box center [604, 308] width 1123 height 32
drag, startPoint x: 605, startPoint y: 892, endPoint x: 406, endPoint y: 691, distance: 282.4
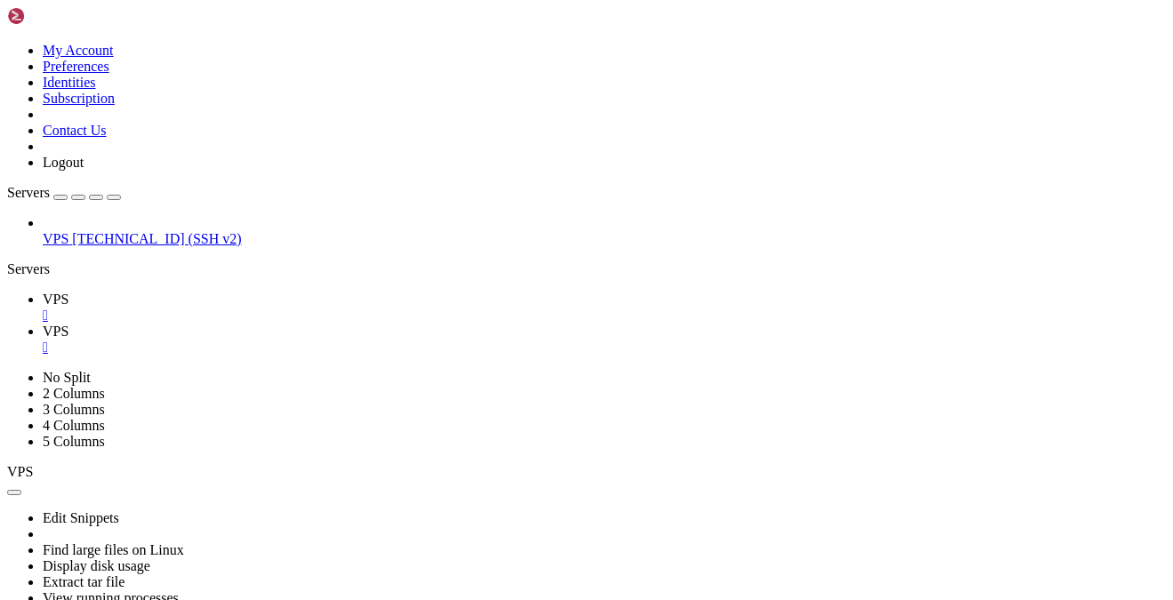
scroll to position [64419, 0]
click at [68, 324] on span "VPS" at bounding box center [56, 331] width 26 height 15
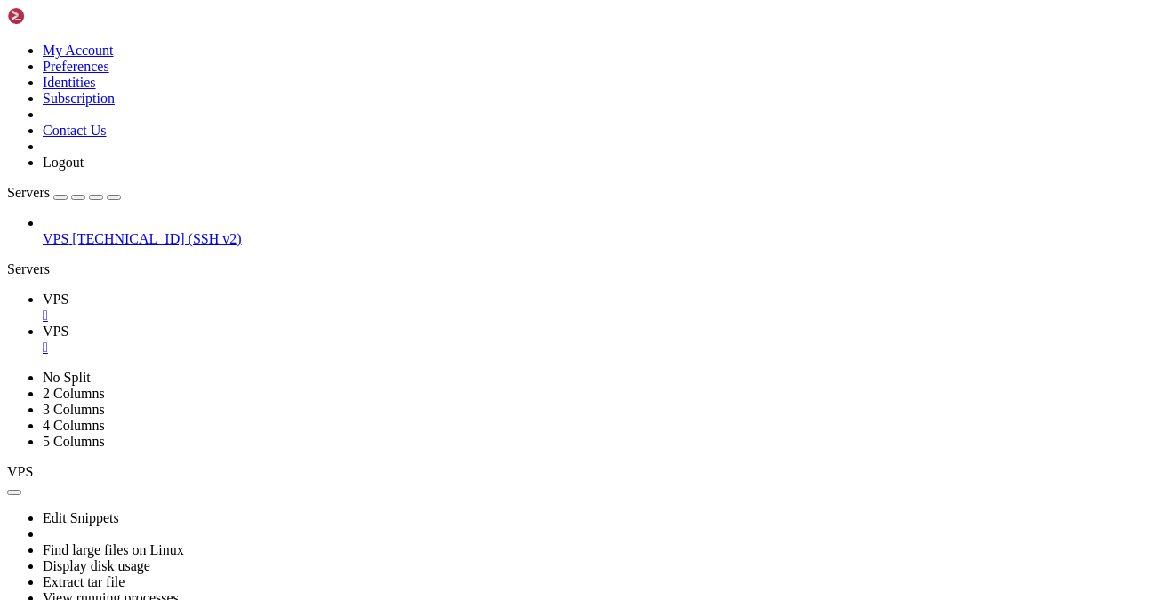
scroll to position [24077, 0]
click at [378, 340] on div "" at bounding box center [604, 348] width 1123 height 16
